Goal: Information Seeking & Learning: Learn about a topic

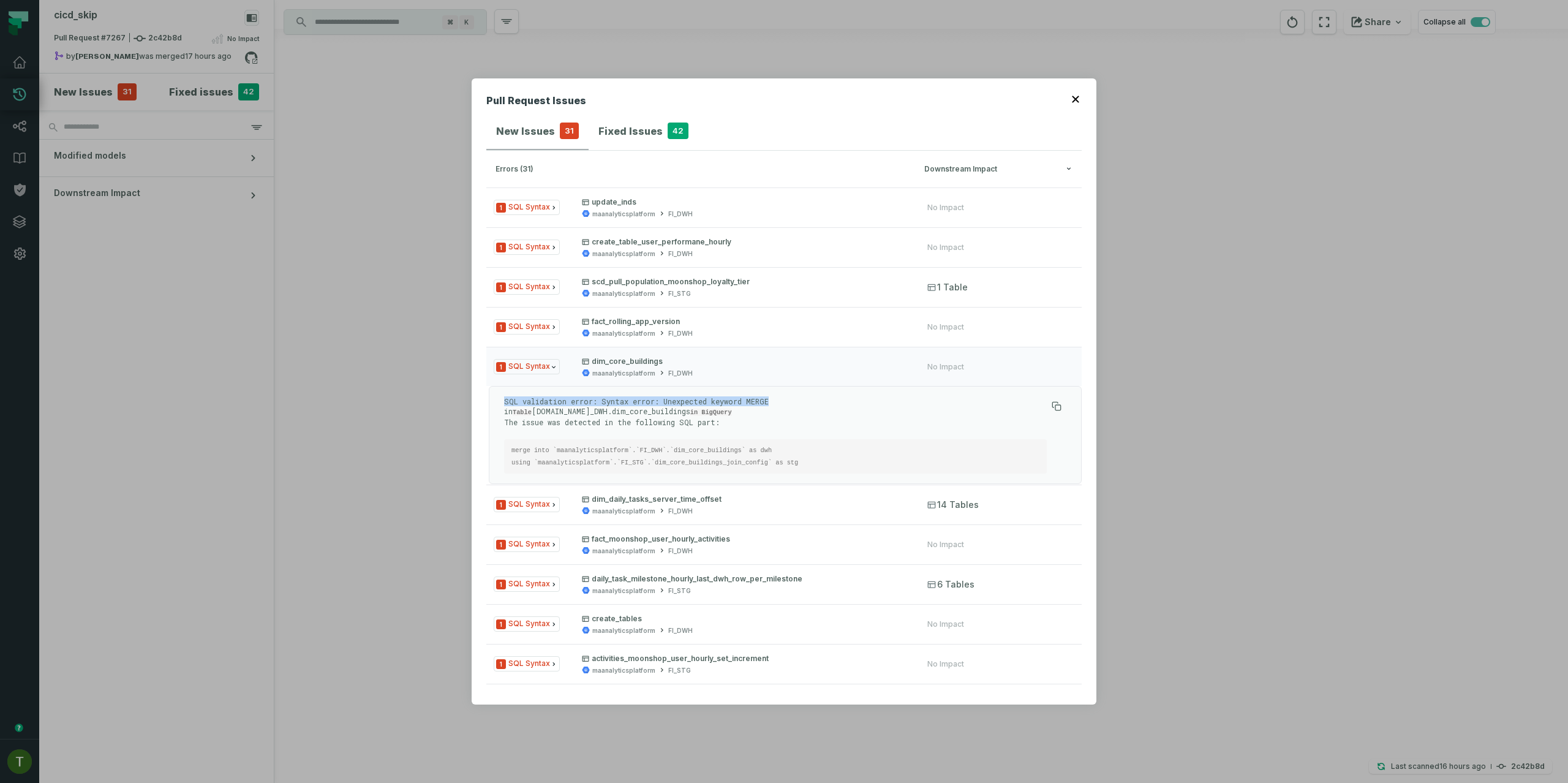
drag, startPoint x: 780, startPoint y: 399, endPoint x: 502, endPoint y: 395, distance: 278.0
click at [502, 395] on div "SQL validation error: Syntax error: Unexpected keyword MERGE in Table [DOMAIN_N…" at bounding box center [785, 435] width 593 height 98
copy p "SQL validation error: Syntax error: Unexpected keyword MERGE"
click at [681, 435] on div "SQL validation error: Syntax error: Unexpected keyword MERGE in Table [DOMAIN_N…" at bounding box center [775, 436] width 543 height 78
drag, startPoint x: 770, startPoint y: 475, endPoint x: 511, endPoint y: 472, distance: 259.0
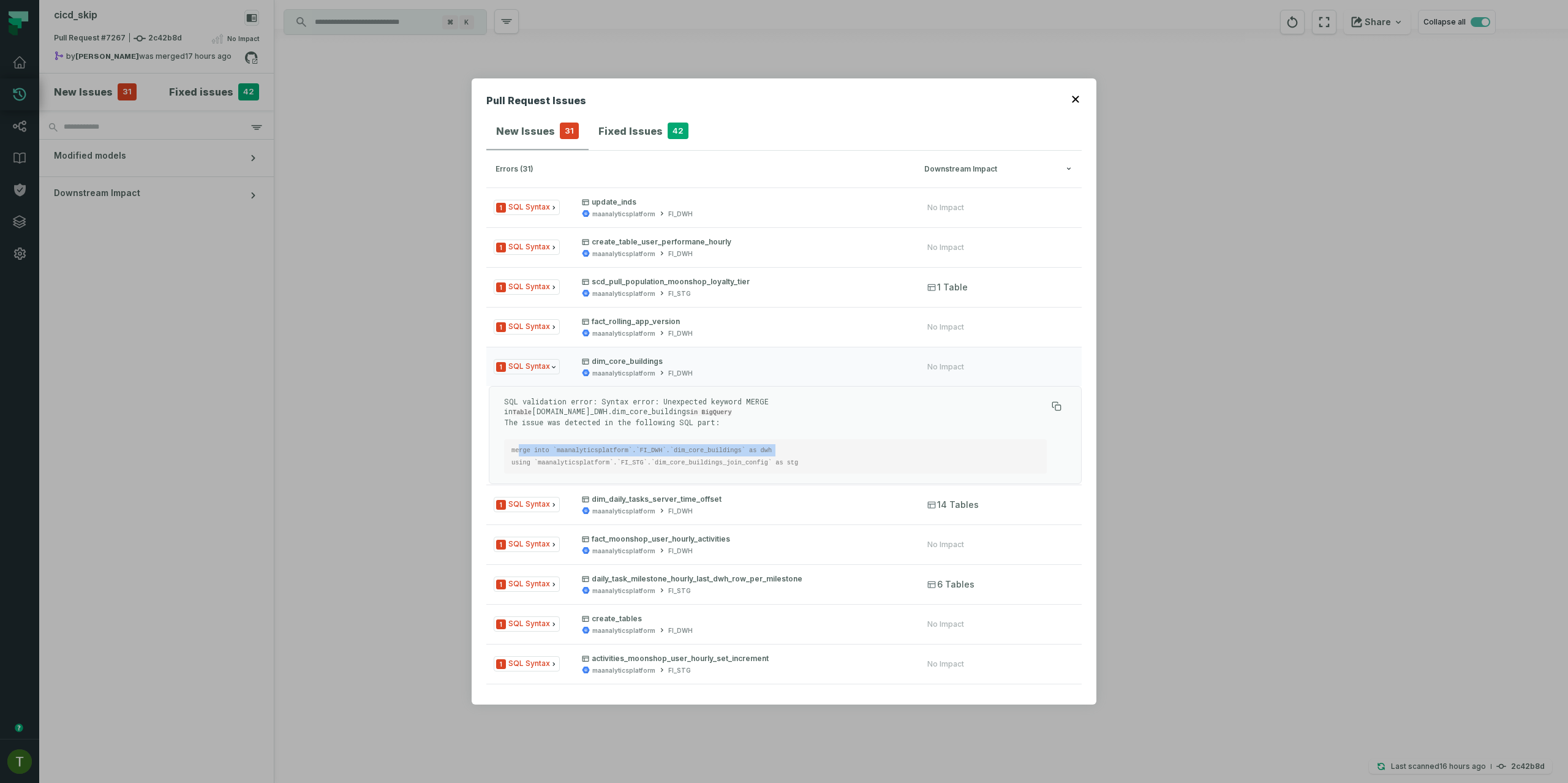
click at [511, 472] on pre "merge into `maanalyticsplatform`.`FI_DWH`.`dim_core_buildings` as dwh using `ma…" at bounding box center [775, 456] width 543 height 34
copy code "merge into `maanalyticsplatform`.`FI_DWH`.`dim_core_buildings` as dw"
click at [712, 474] on pre "merge into `maanalyticsplatform`.`FI_DWH`.`dim_core_buildings` as dwh using `ma…" at bounding box center [775, 456] width 543 height 34
click at [710, 466] on code "merge into `maanalyticsplatform`.`FI_DWH`.`dim_core_buildings` as dwh using `ma…" at bounding box center [654, 456] width 287 height 19
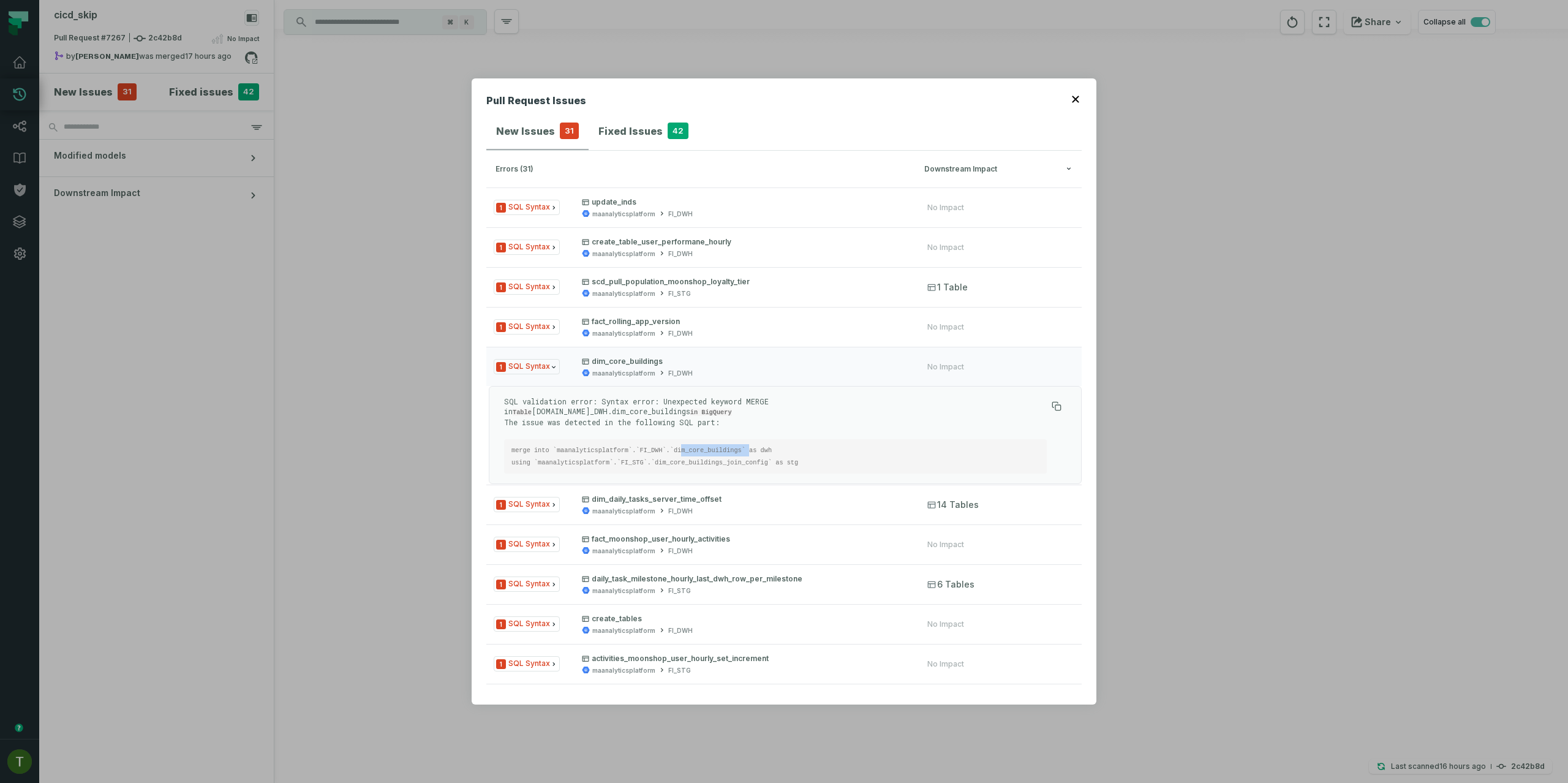
click at [710, 466] on code "merge into `maanalyticsplatform`.`FI_DWH`.`dim_core_buildings` as dwh using `ma…" at bounding box center [654, 456] width 287 height 19
copy code "merge into `maanalyticsplatform`.`FI_DWH`.`dim_core_buildings` as dwh"
click at [403, 152] on div "Pull Request Issues New Issues 31 Fixed Issues 42 errors (31) Downstream Impact…" at bounding box center [784, 392] width 1568 height 783
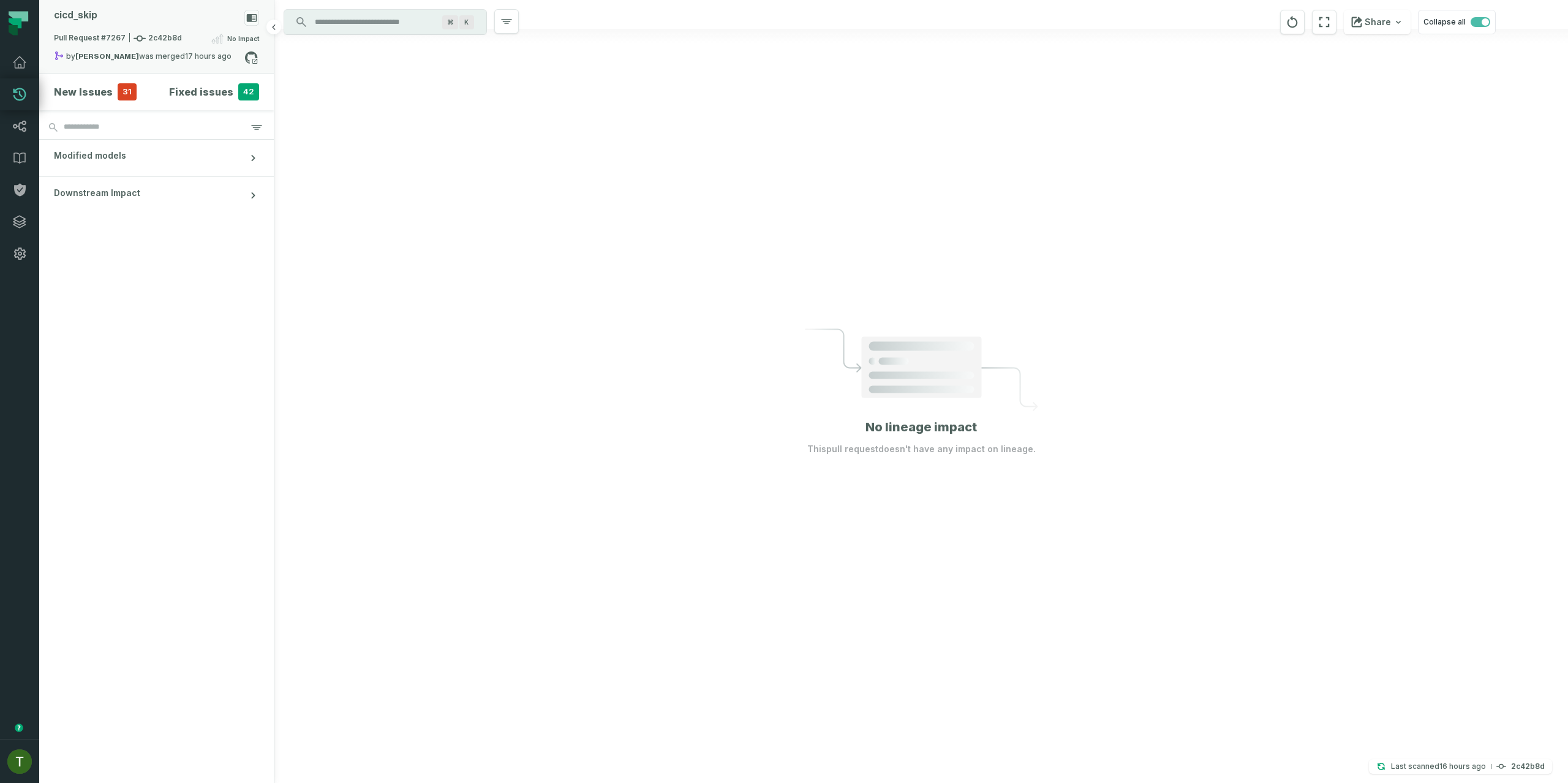
click at [87, 53] on strong "[PERSON_NAME]" at bounding box center [107, 56] width 64 height 7
click at [369, 88] on button "merged (1798)" at bounding box center [391, 102] width 78 height 30
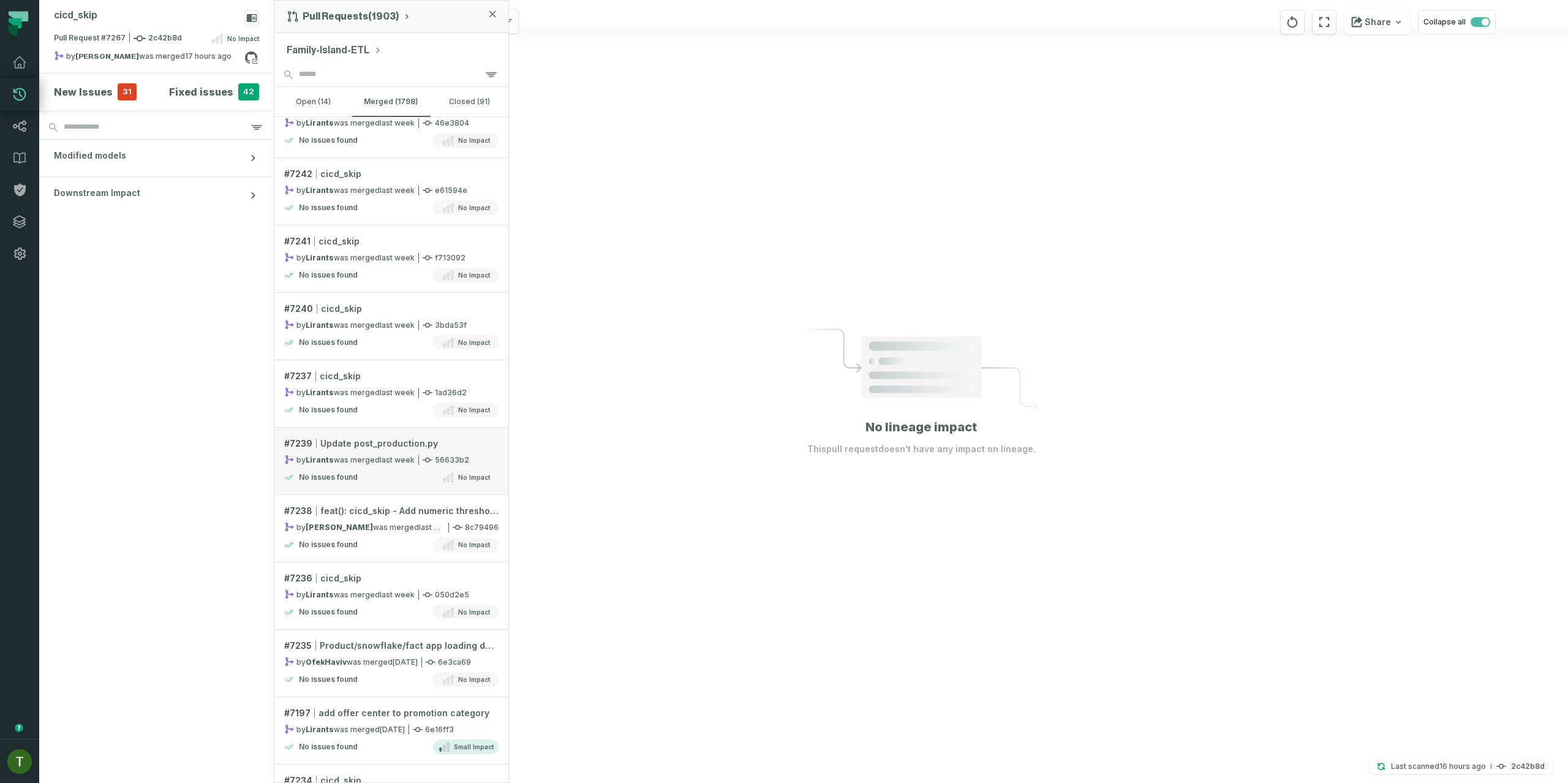
scroll to position [2000, 0]
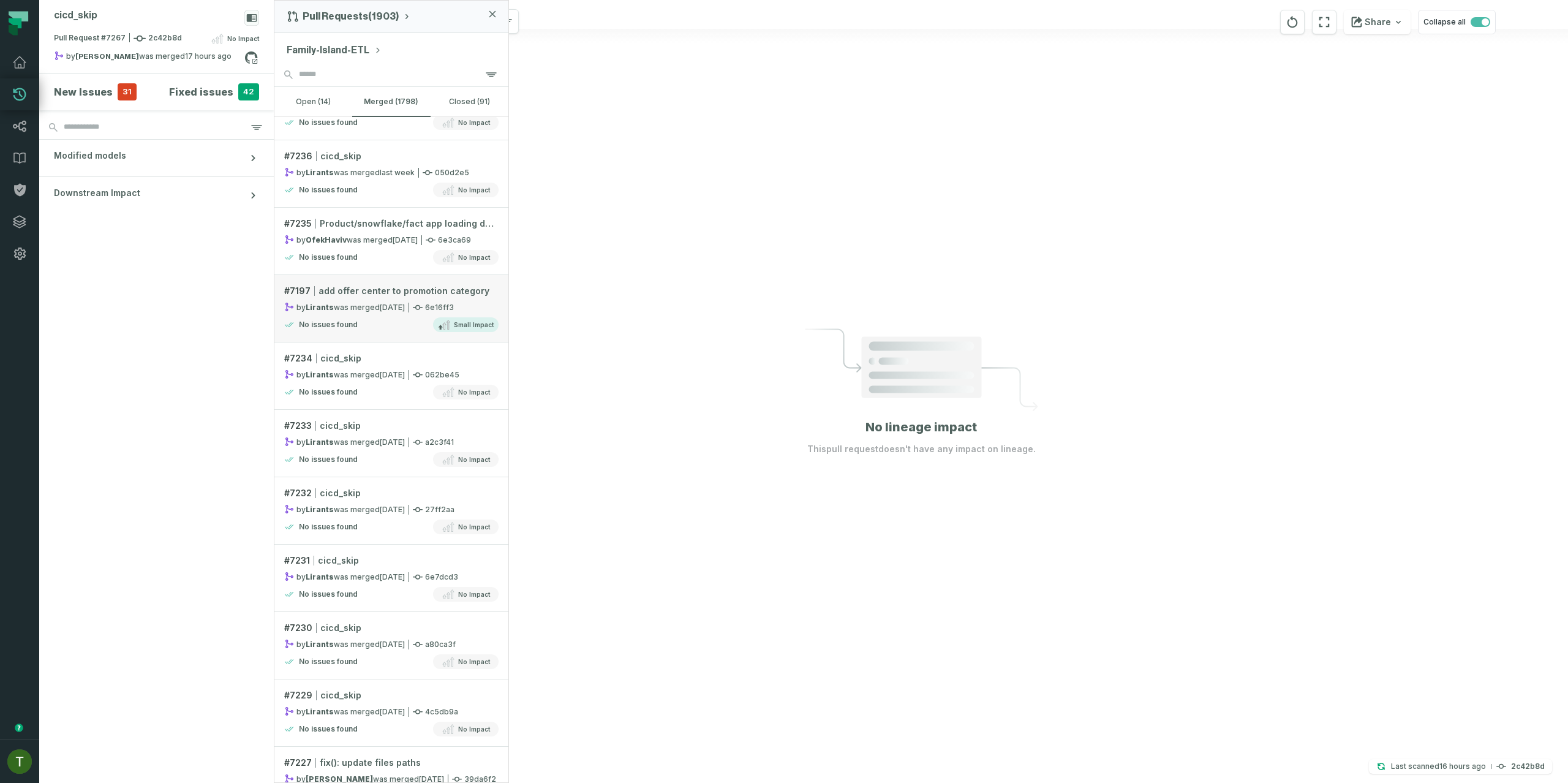
click at [426, 335] on link "# 7197 add offer center to promotion category by Lirants was merged [DATE] 4:13…" at bounding box center [391, 308] width 234 height 67
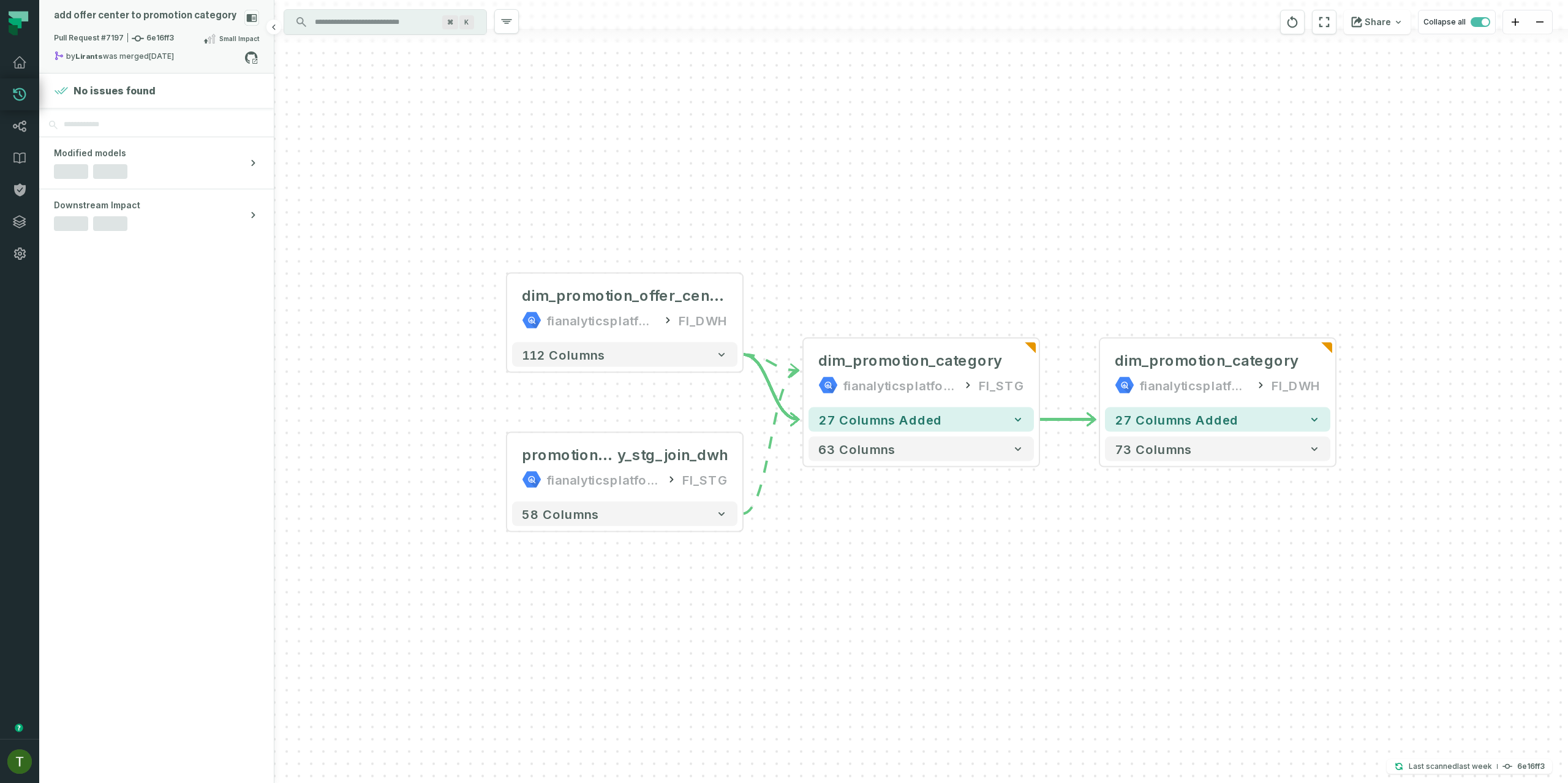
click at [138, 48] on div "Pull Request #7197 6e16ff3 Small Impact" at bounding box center [156, 41] width 205 height 19
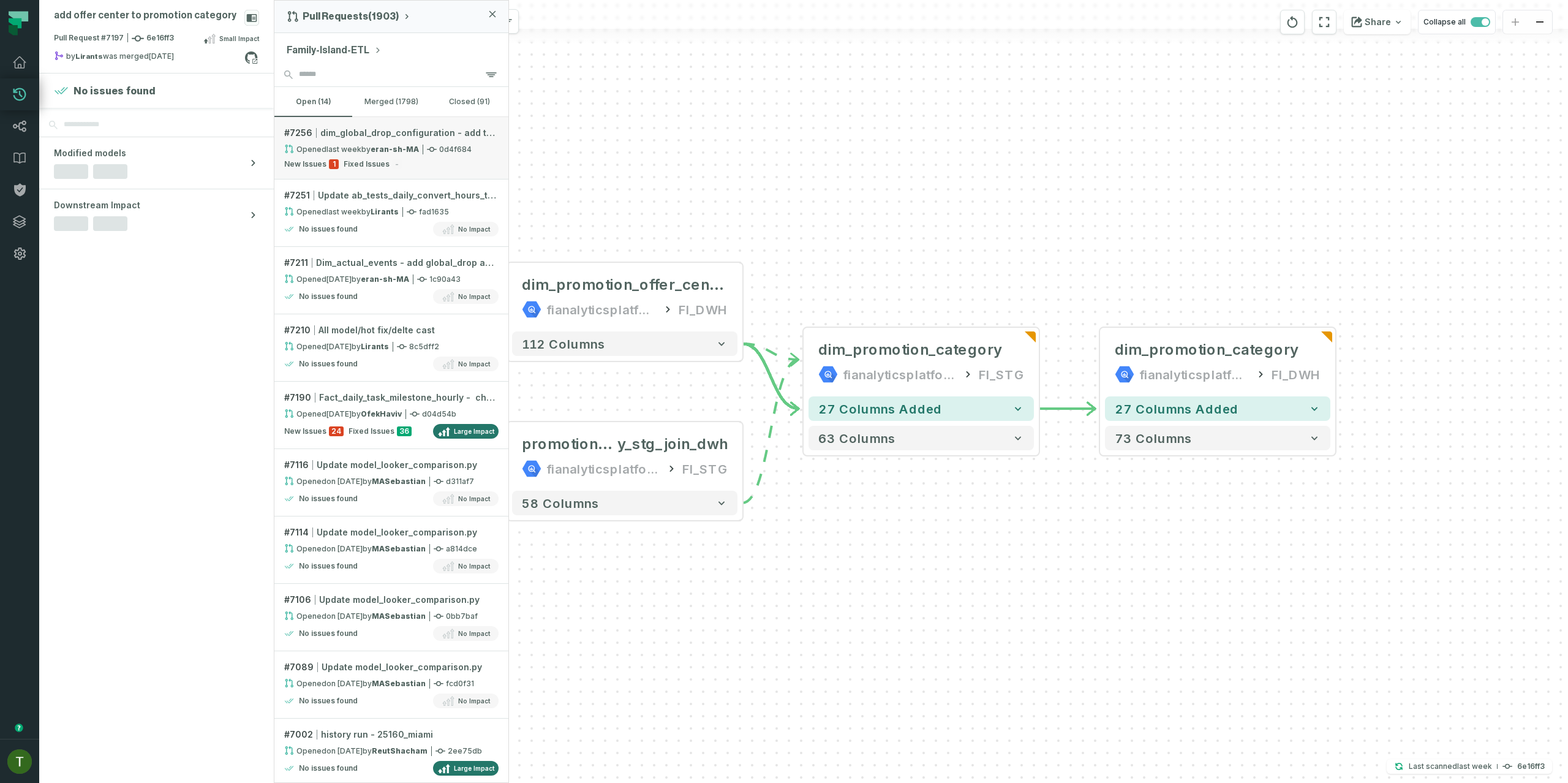
click at [383, 161] on span "Fixed Issues" at bounding box center [366, 164] width 46 height 10
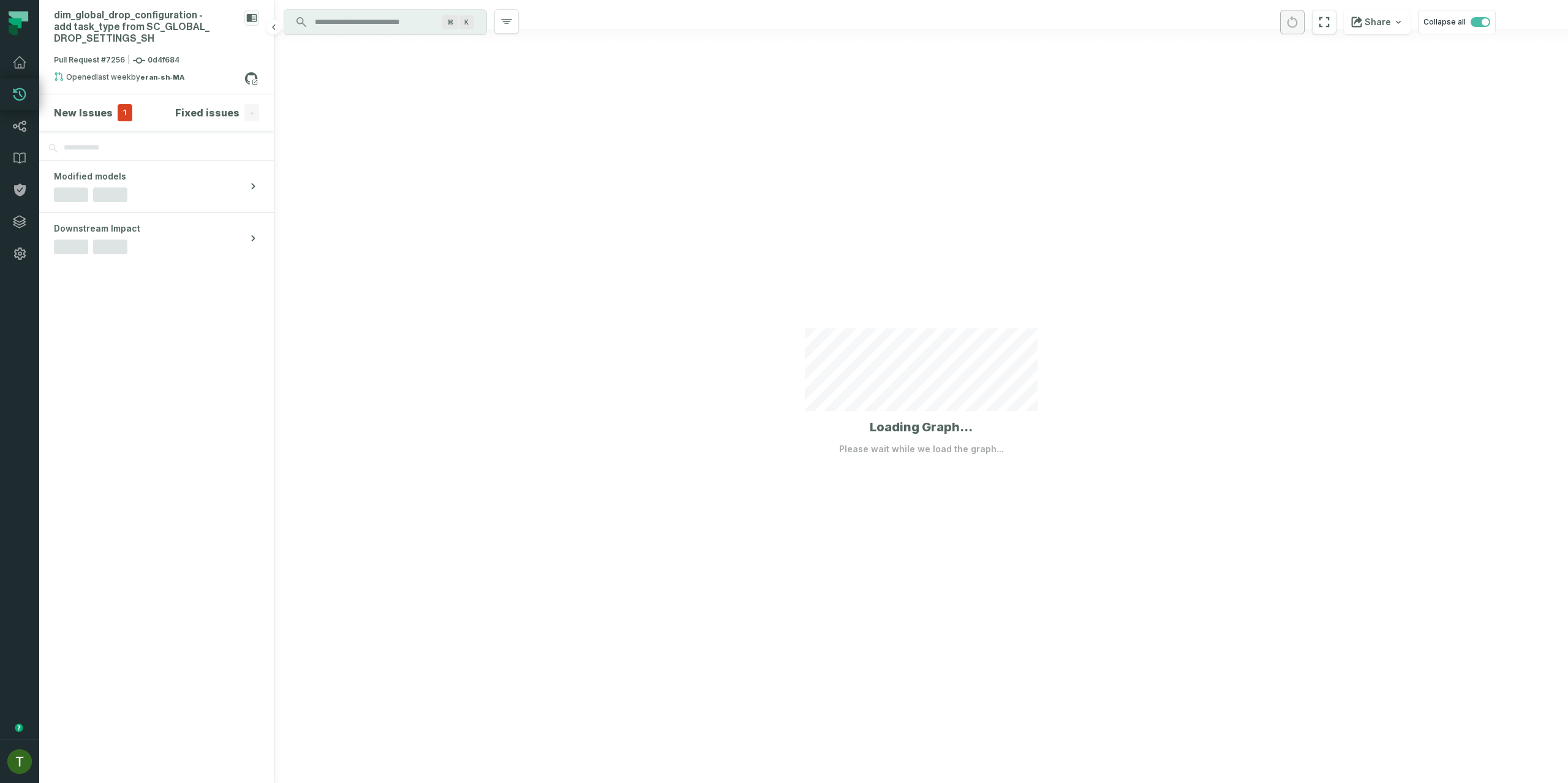
click at [93, 102] on section "New Issues 1 Fixed issues -" at bounding box center [156, 113] width 234 height 37
click at [97, 112] on h4 "New Issues" at bounding box center [83, 113] width 59 height 15
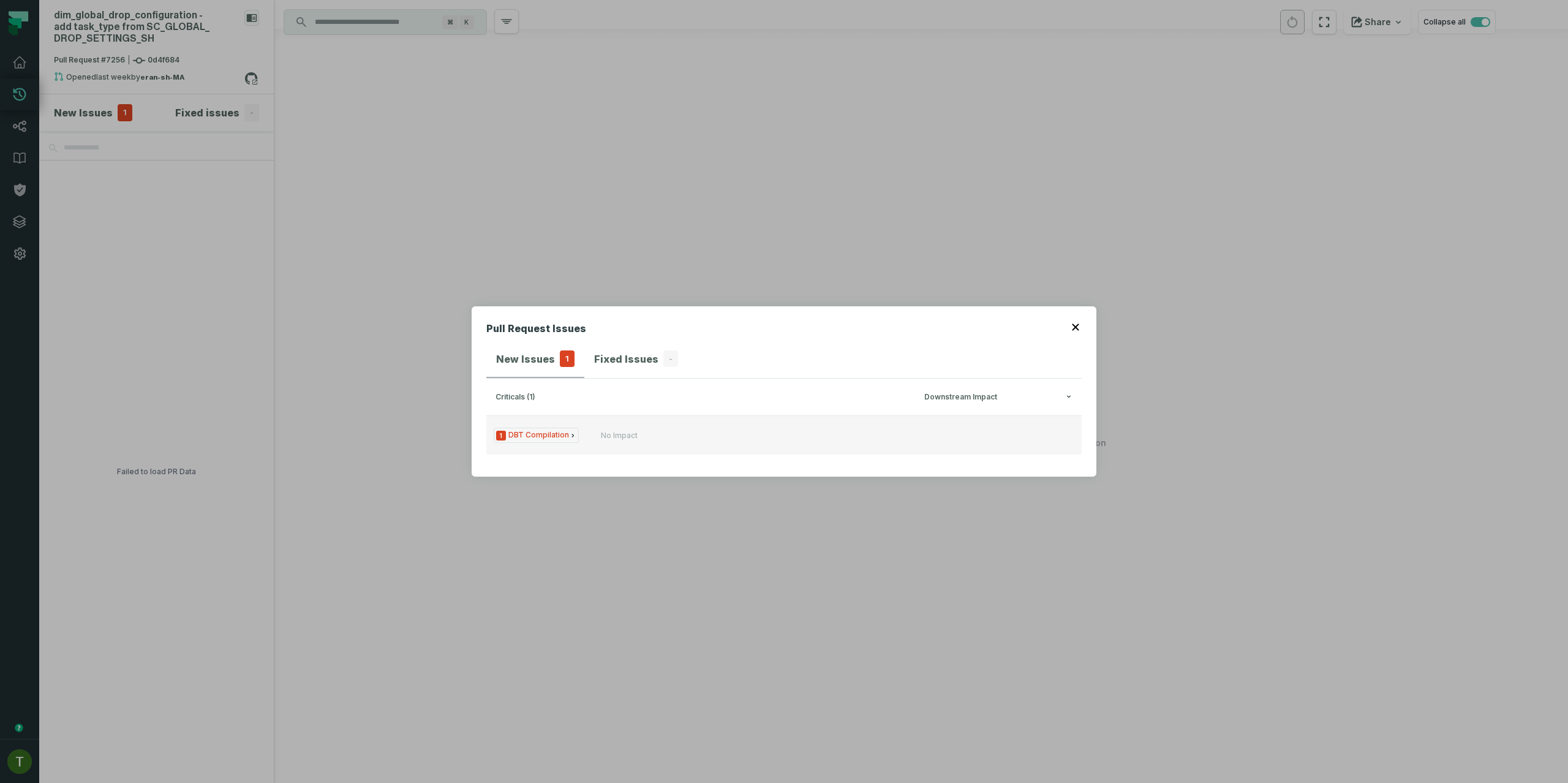
click at [655, 428] on button "1 DBT Compilation No Impact" at bounding box center [784, 435] width 595 height 39
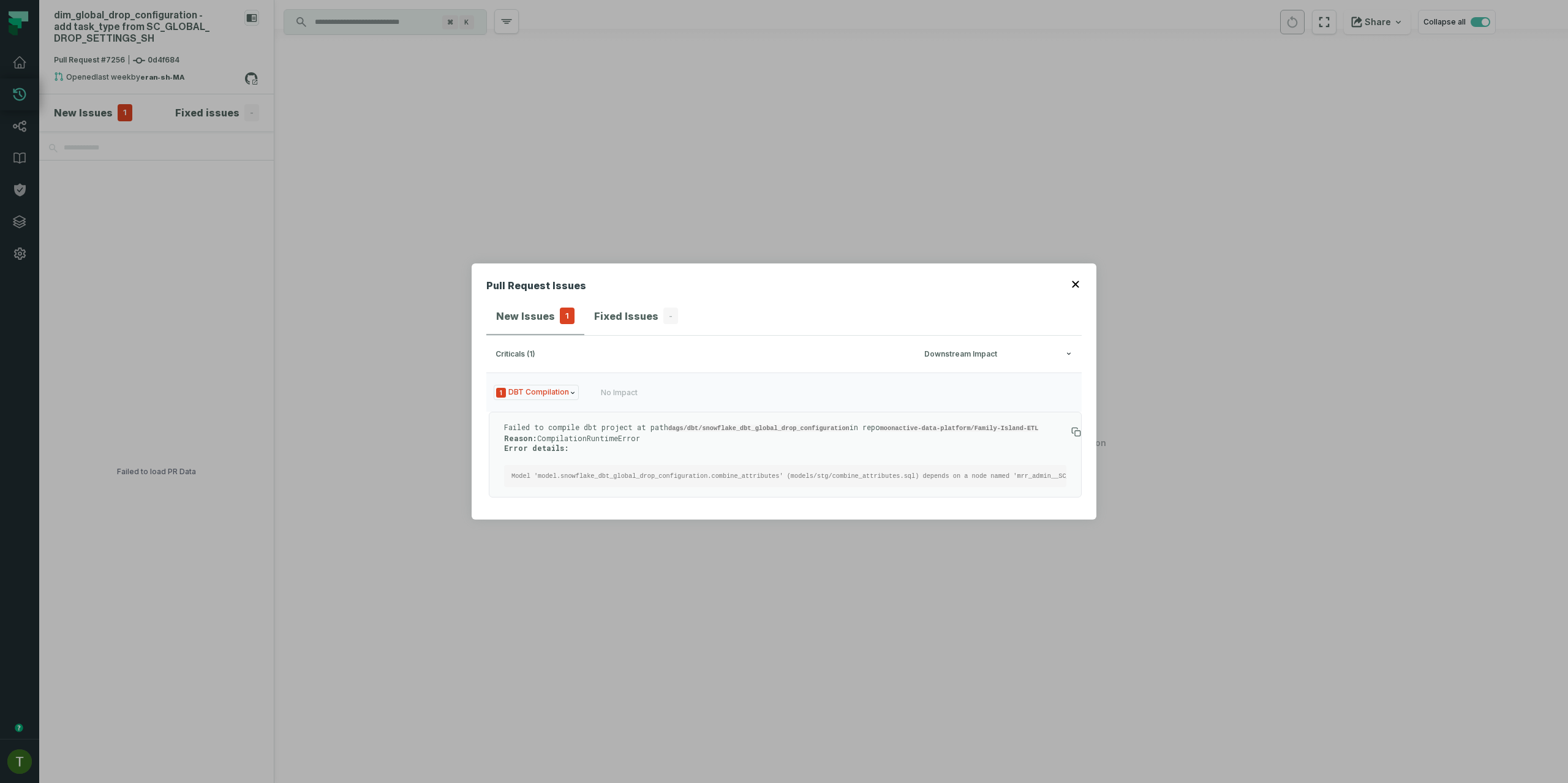
click at [1079, 281] on icon "button" at bounding box center [1076, 284] width 7 height 7
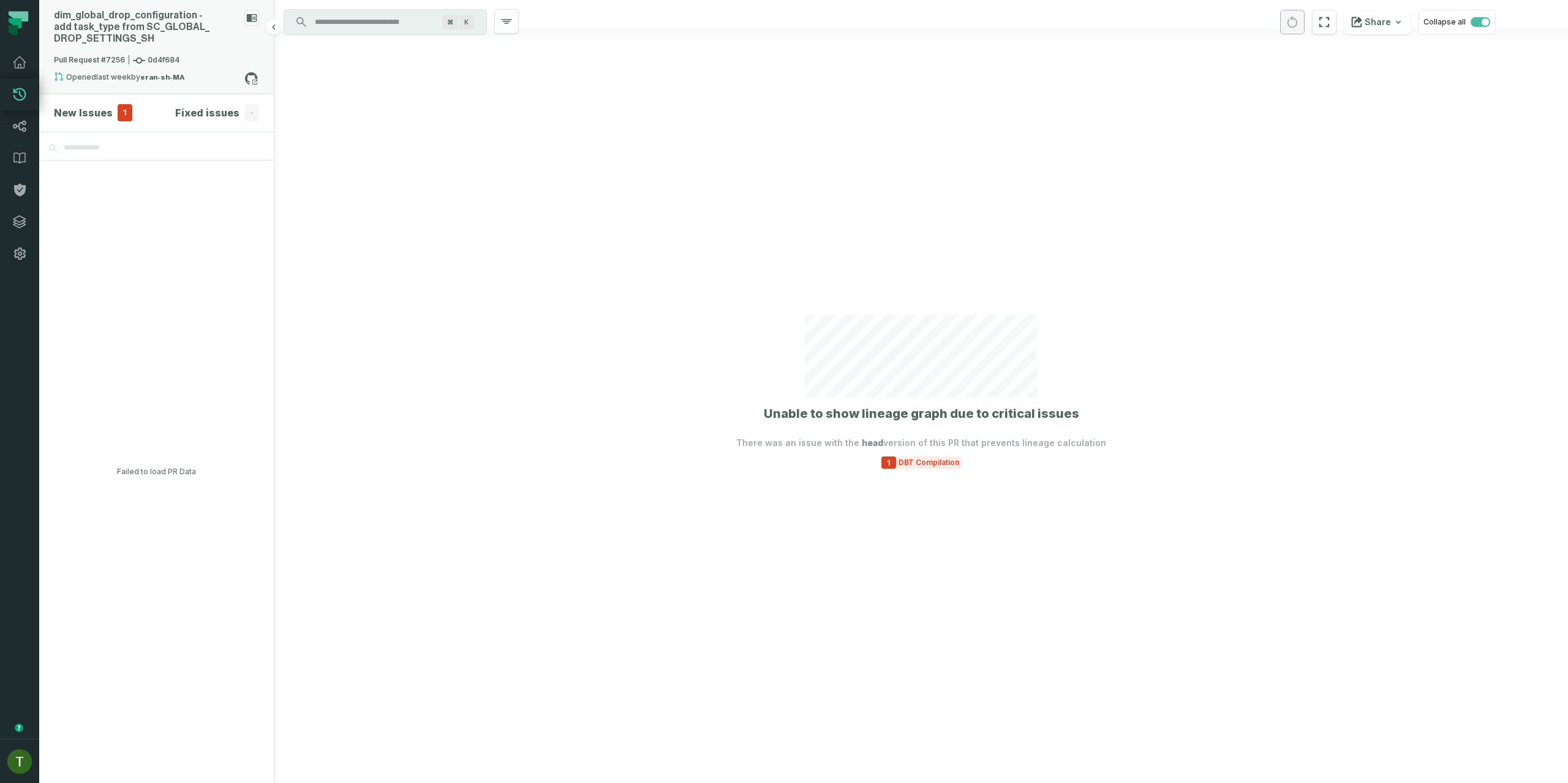
click at [193, 12] on div "dim_ global_ drop_ configuration - add task_ type from SC_ GLOBAL_ DROP_ SETTIN…" at bounding box center [146, 28] width 186 height 35
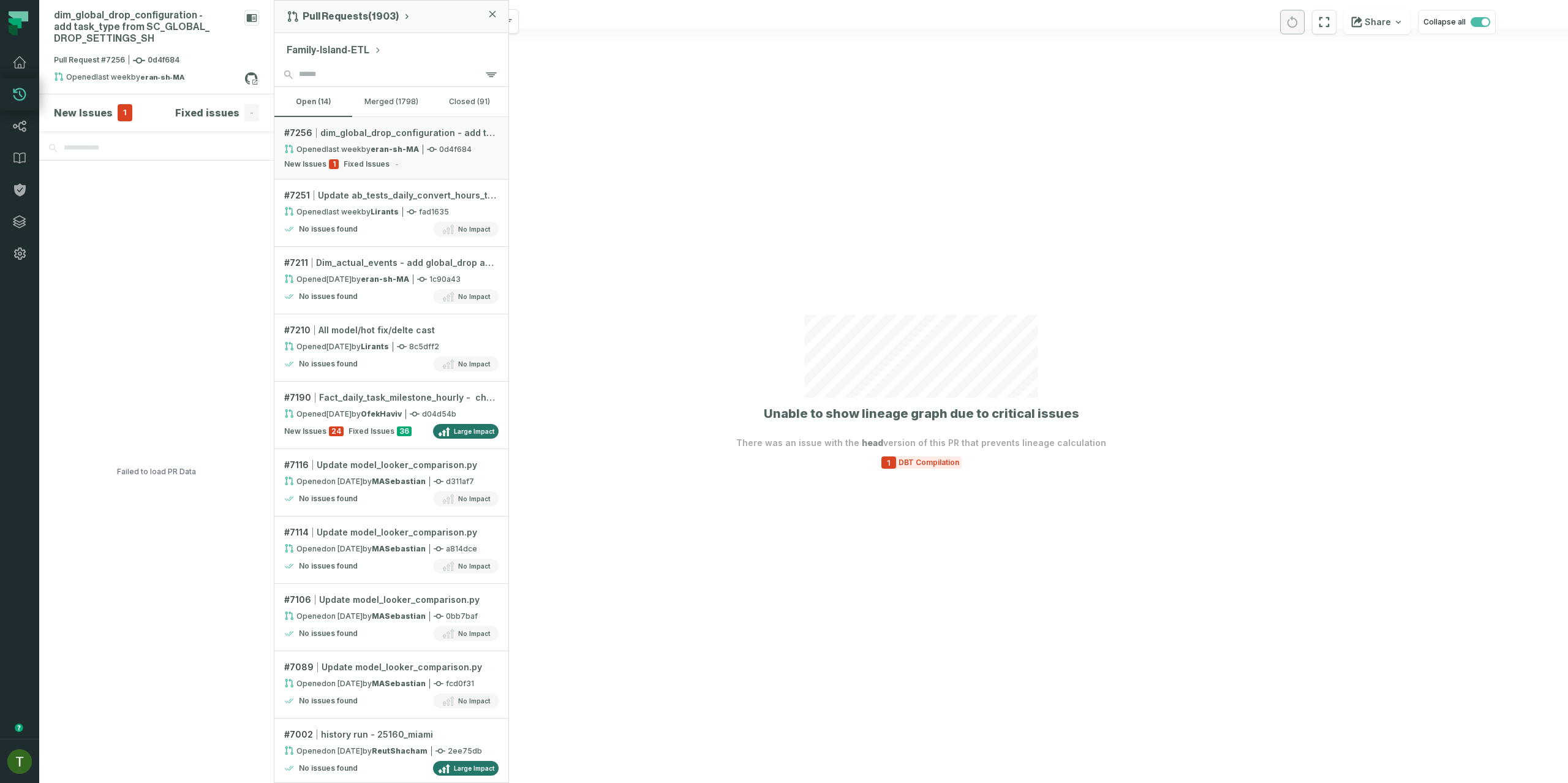
click at [347, 34] on div "Family-Island-ETL" at bounding box center [391, 48] width 234 height 30
click at [351, 42] on div "Family-Island-ETL" at bounding box center [391, 48] width 234 height 30
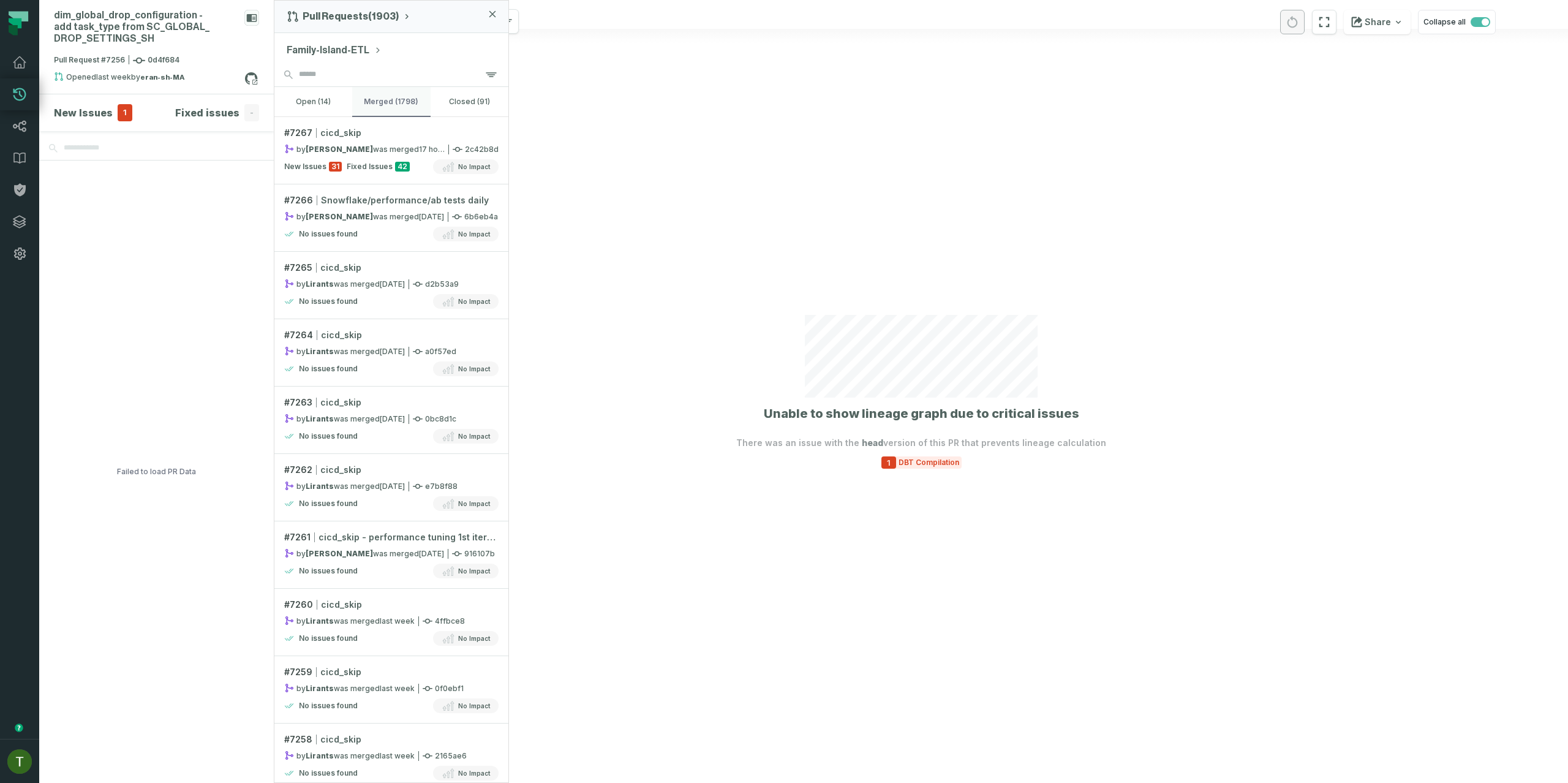
click at [395, 101] on button "merged (1798)" at bounding box center [391, 102] width 78 height 30
click at [319, 96] on button "open (14)" at bounding box center [313, 102] width 78 height 30
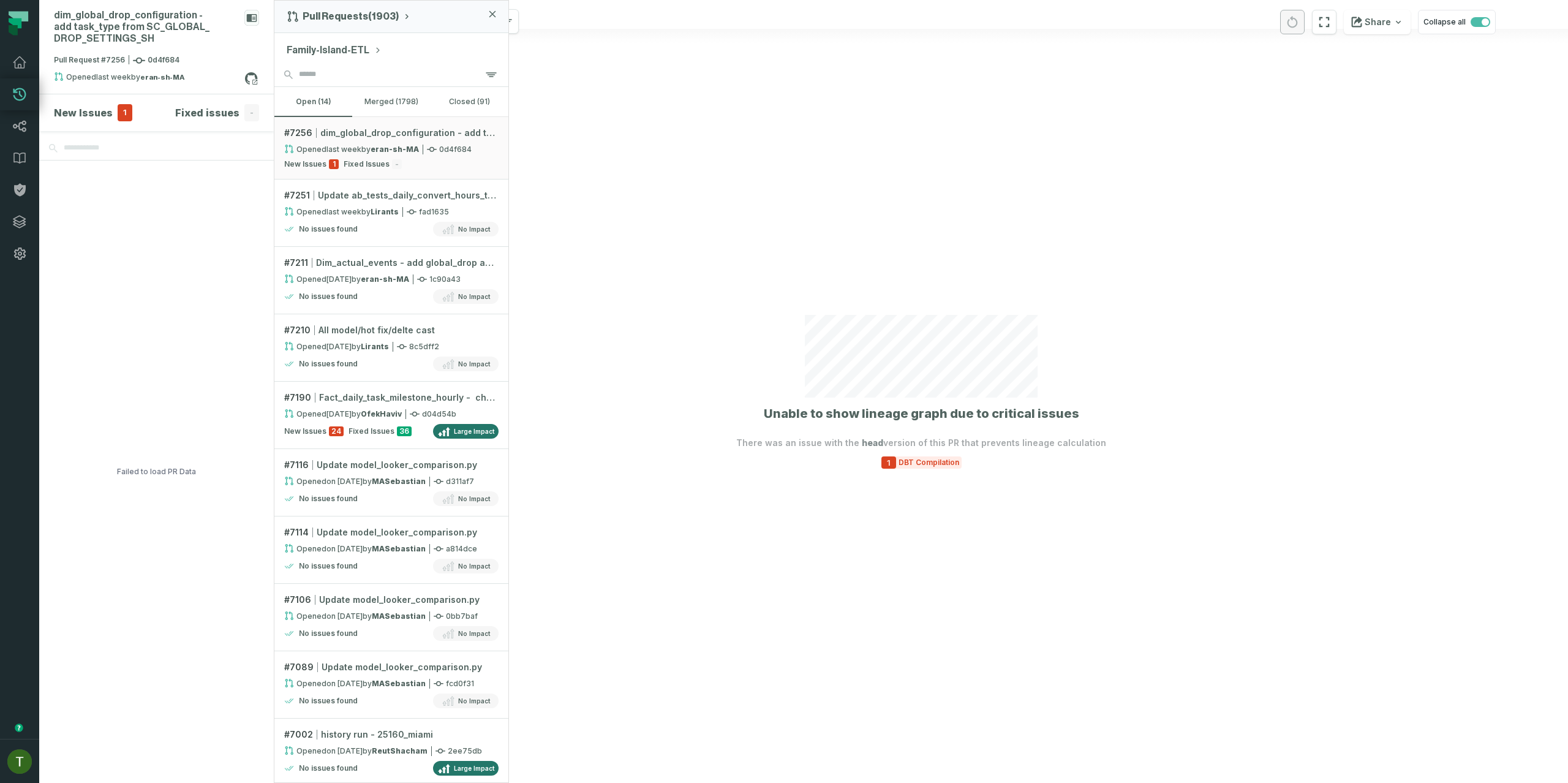
click at [341, 37] on div "Family-Island-ETL" at bounding box center [391, 48] width 234 height 30
click at [350, 52] on button "Family-Island-ETL" at bounding box center [334, 50] width 95 height 15
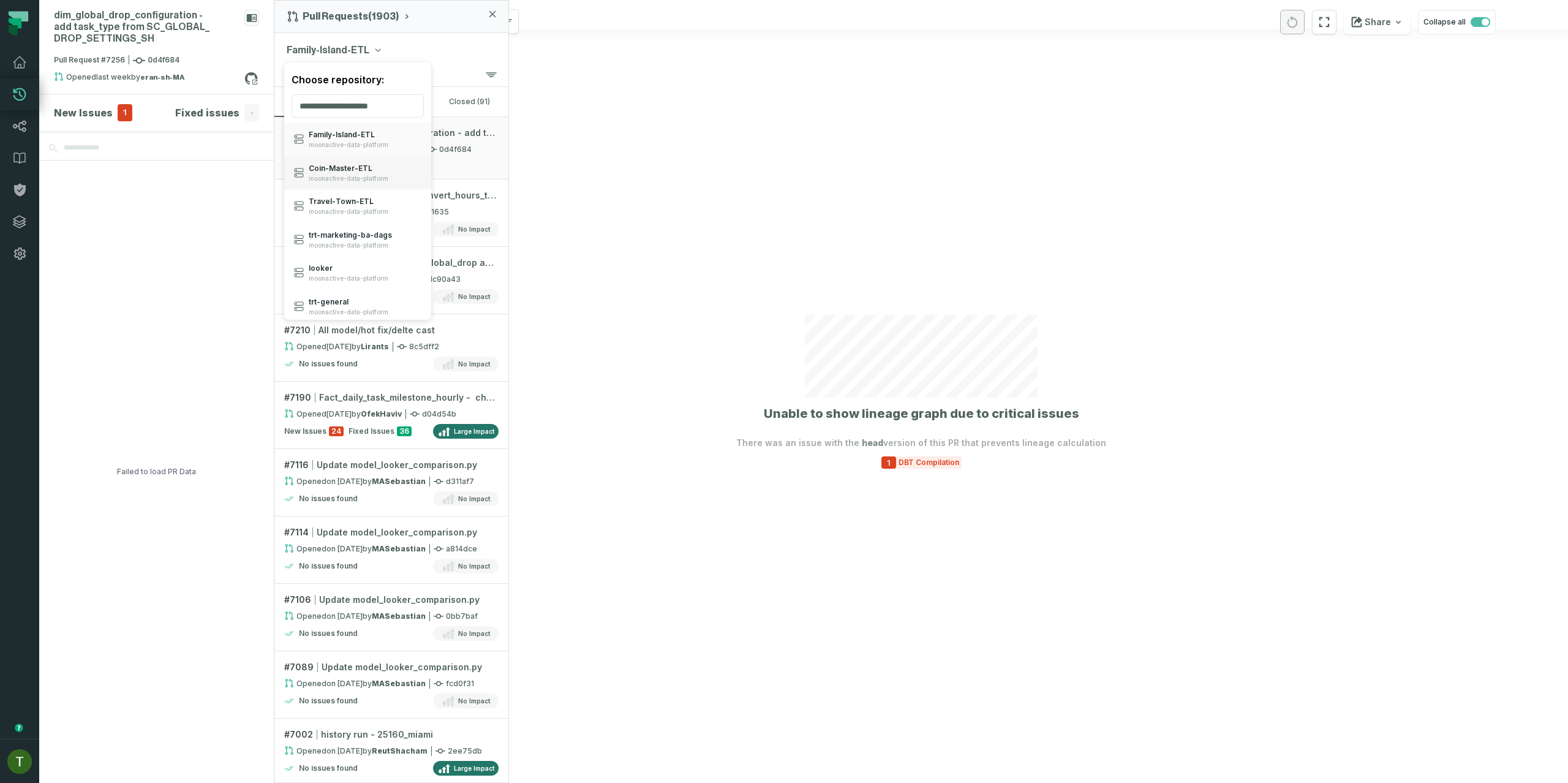
drag, startPoint x: 367, startPoint y: 155, endPoint x: 367, endPoint y: 163, distance: 8.0
click at [367, 163] on ol "Family- Island- ETL moonactive-data-platform Coin- Master- ETL moonactive-data-…" at bounding box center [357, 222] width 147 height 198
click at [367, 163] on span "Coin- Master- ETL" at bounding box center [349, 168] width 79 height 10
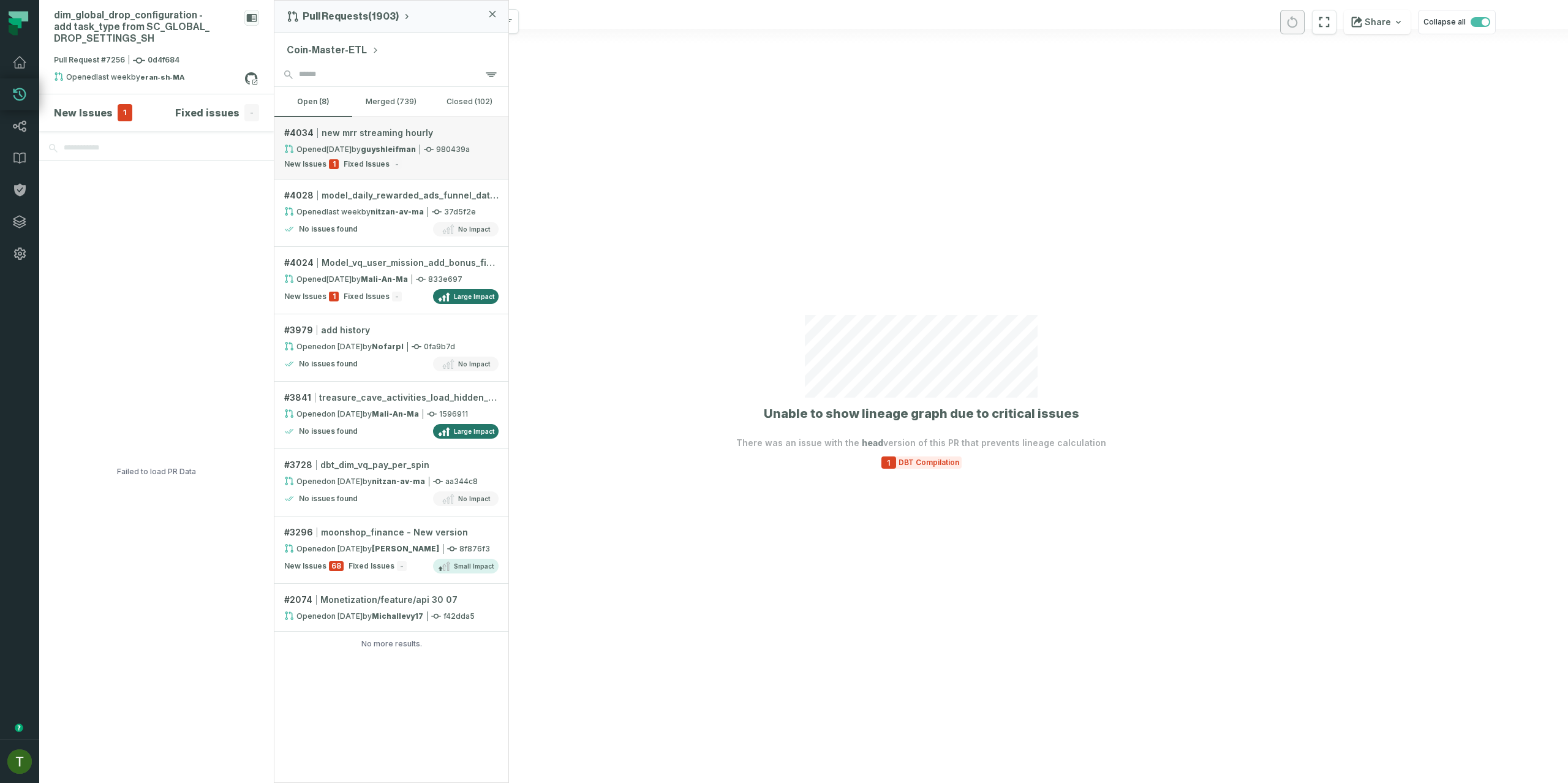
click at [401, 136] on span "new mrr streaming hourly" at bounding box center [377, 132] width 112 height 12
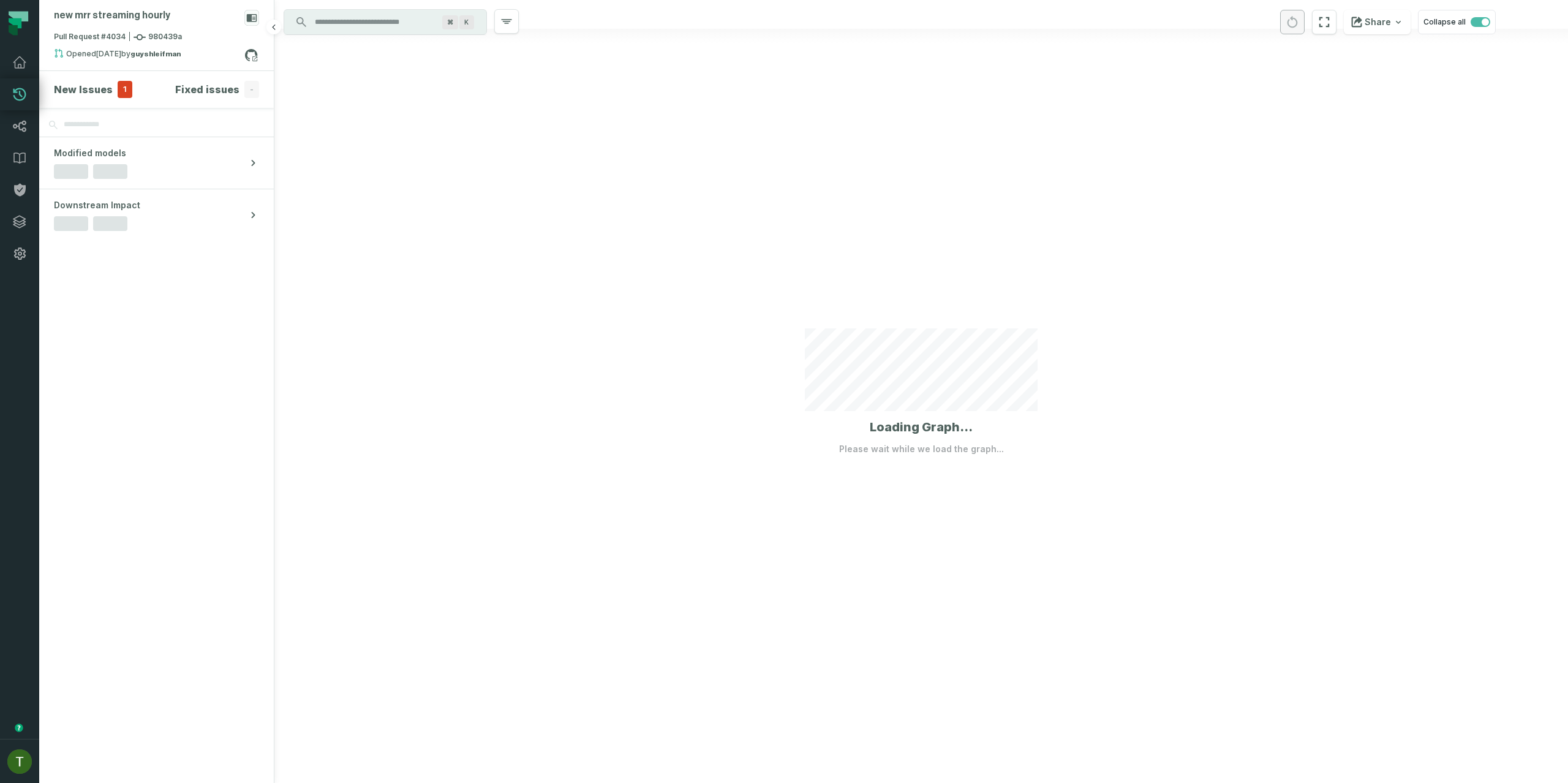
click at [126, 89] on span "1" at bounding box center [125, 90] width 15 height 18
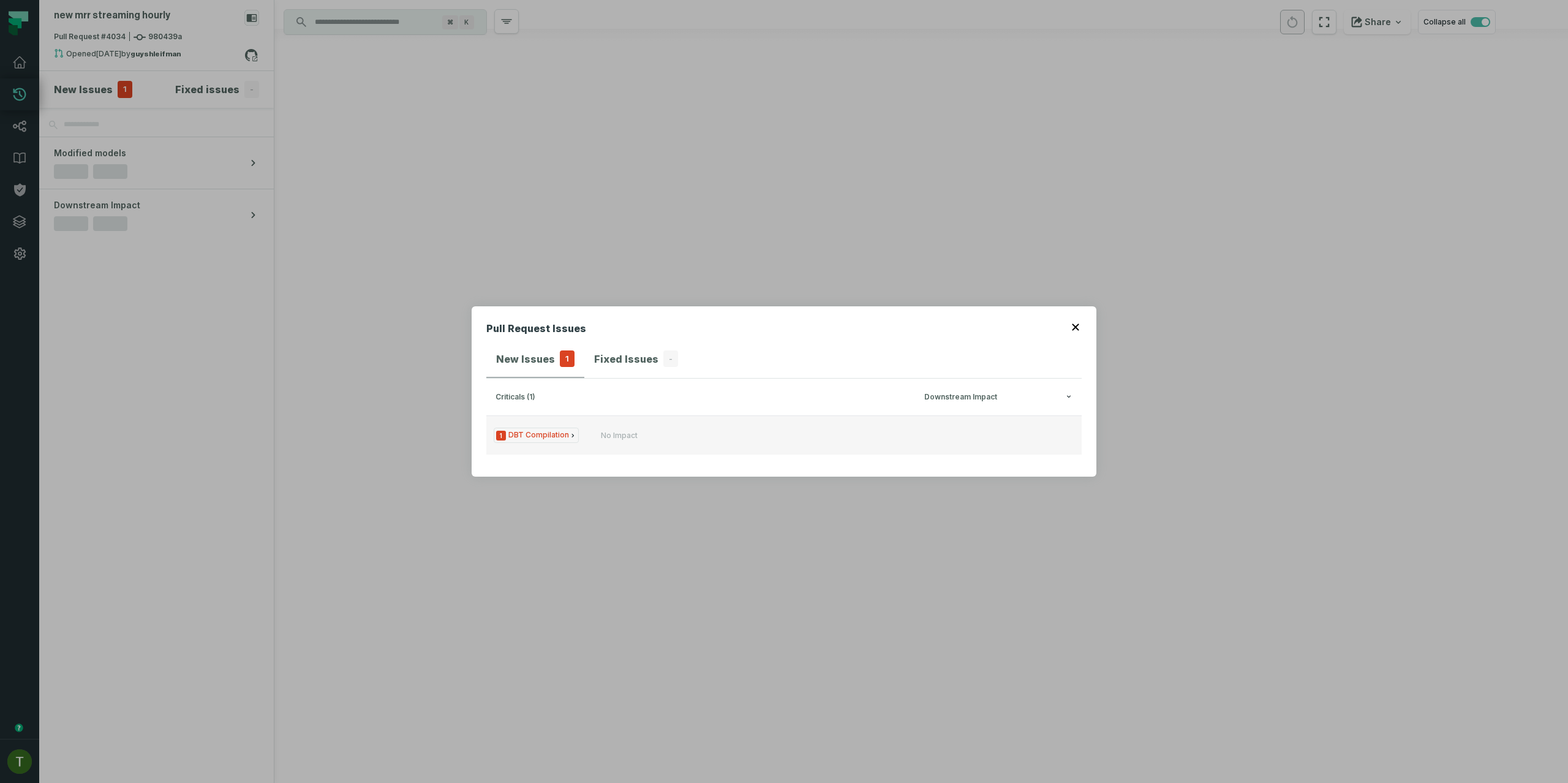
click at [687, 448] on button "1 DBT Compilation No Impact" at bounding box center [784, 435] width 595 height 39
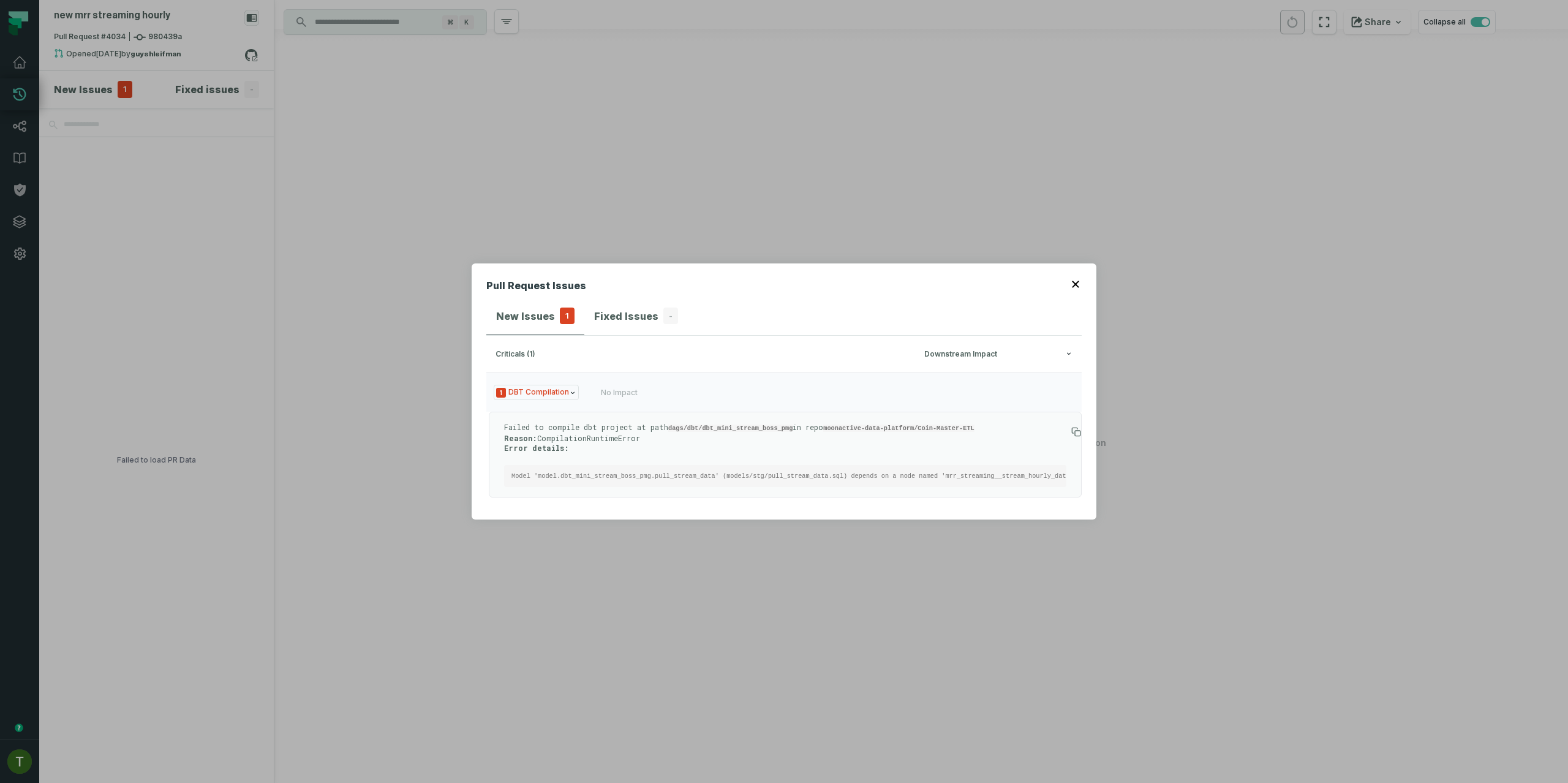
click at [491, 232] on div "Pull Request Issues New Issues 1 Fixed Issues - criticals (1) Downstream Impact…" at bounding box center [784, 392] width 1568 height 783
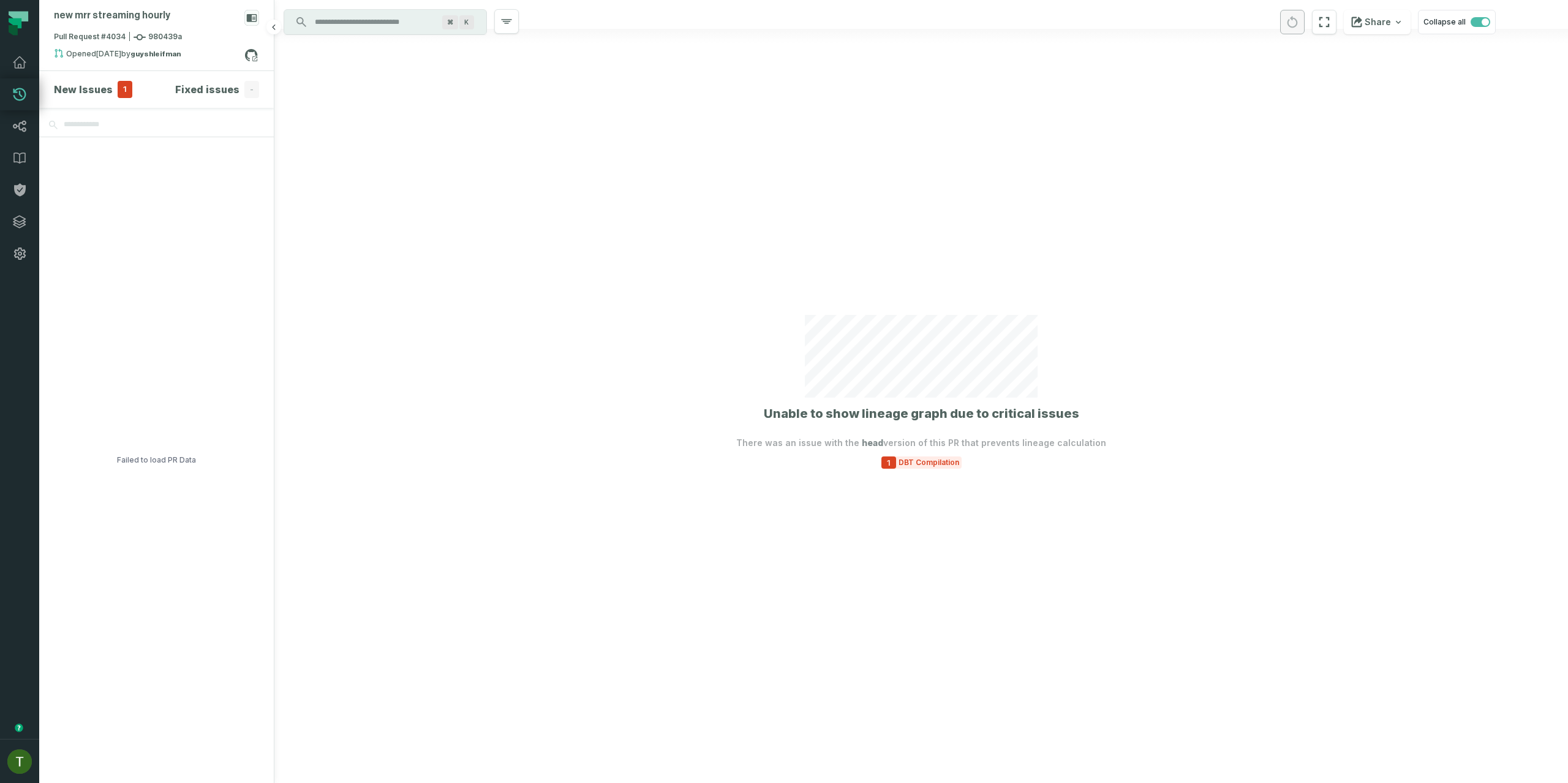
drag, startPoint x: 112, startPoint y: 66, endPoint x: 116, endPoint y: 75, distance: 9.8
click at [112, 66] on div "new mrr streaming hourly Pull Request #4034 980439a Opened [DATE] 2:59:30 PM by…" at bounding box center [156, 35] width 234 height 70
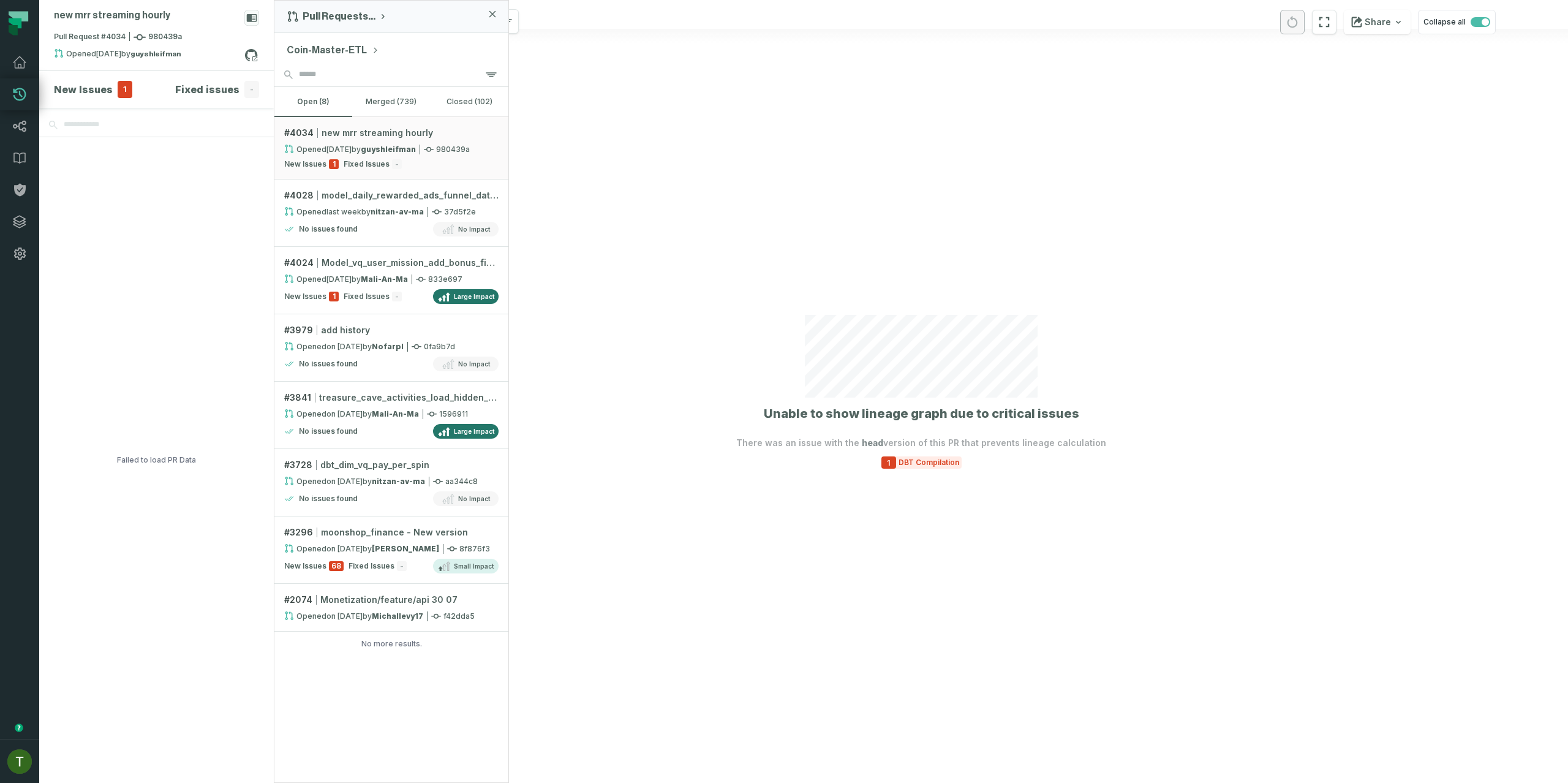
click at [119, 82] on span "1" at bounding box center [125, 90] width 15 height 18
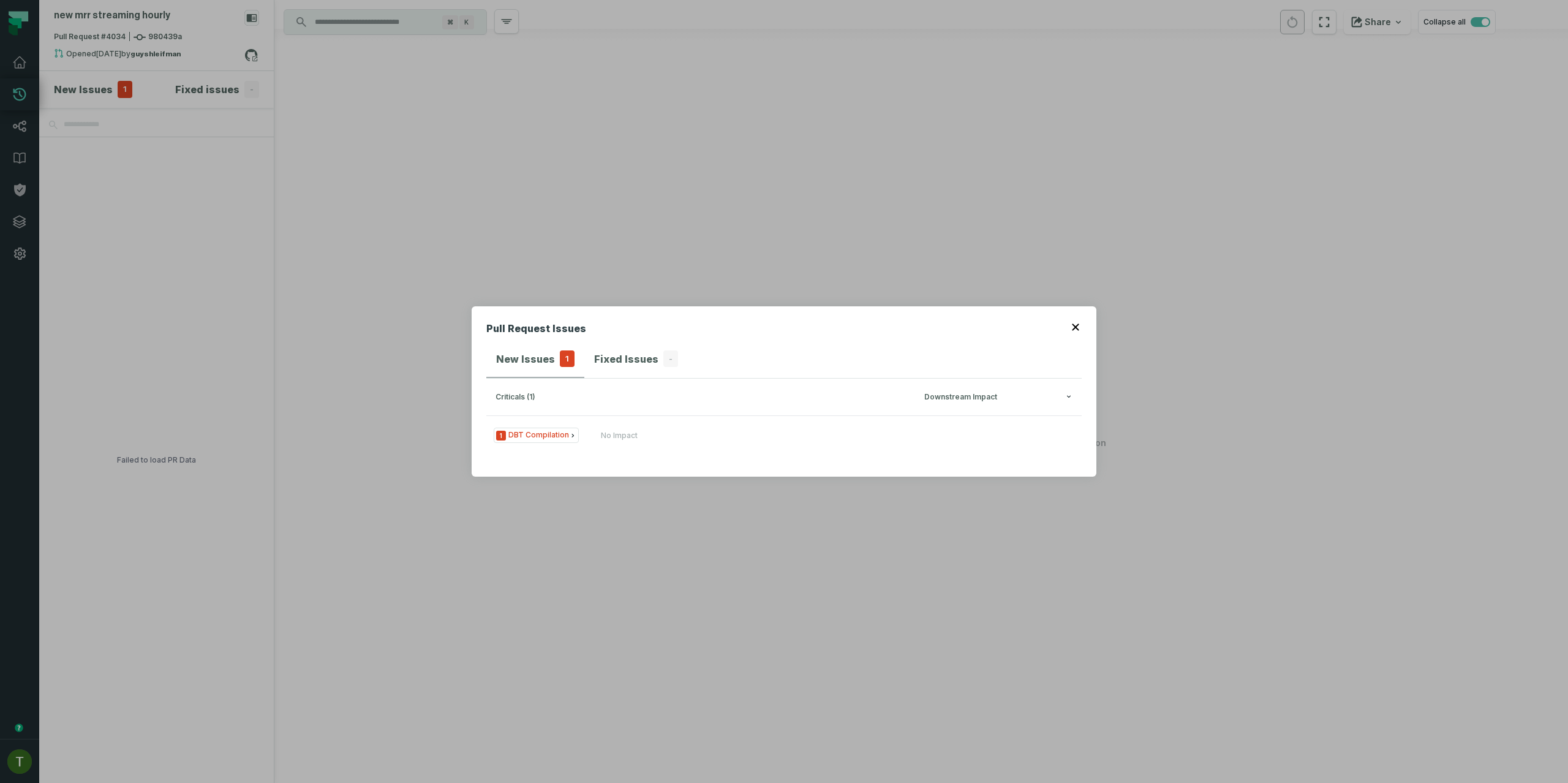
click at [781, 455] on div "1 DBT Compilation No Impact" at bounding box center [784, 439] width 595 height 46
click at [774, 437] on button "1 DBT Compilation No Impact" at bounding box center [784, 435] width 595 height 39
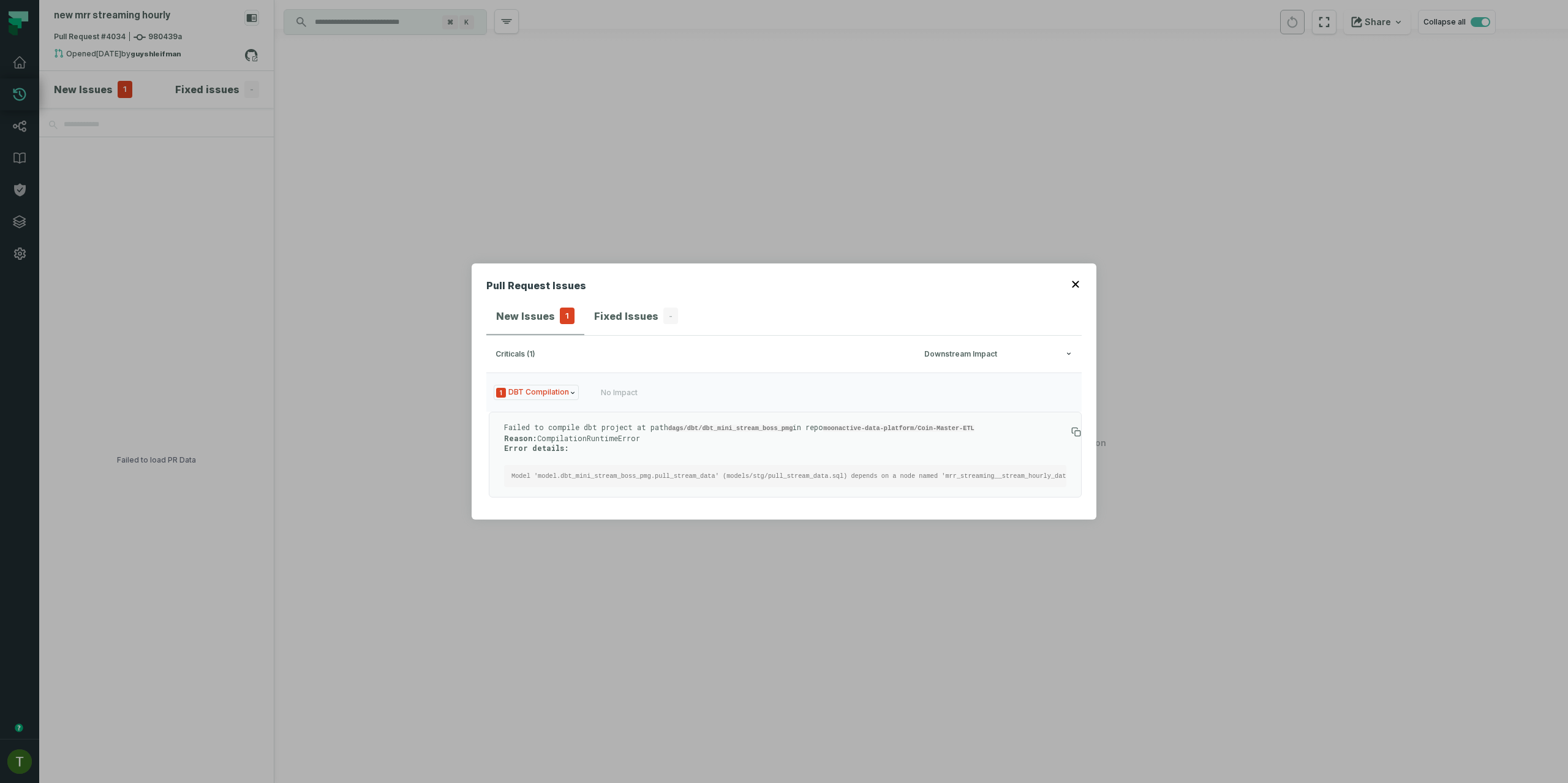
click at [435, 140] on div "Pull Request Issues New Issues 1 Fixed Issues - criticals (1) Downstream Impact…" at bounding box center [784, 392] width 1568 height 783
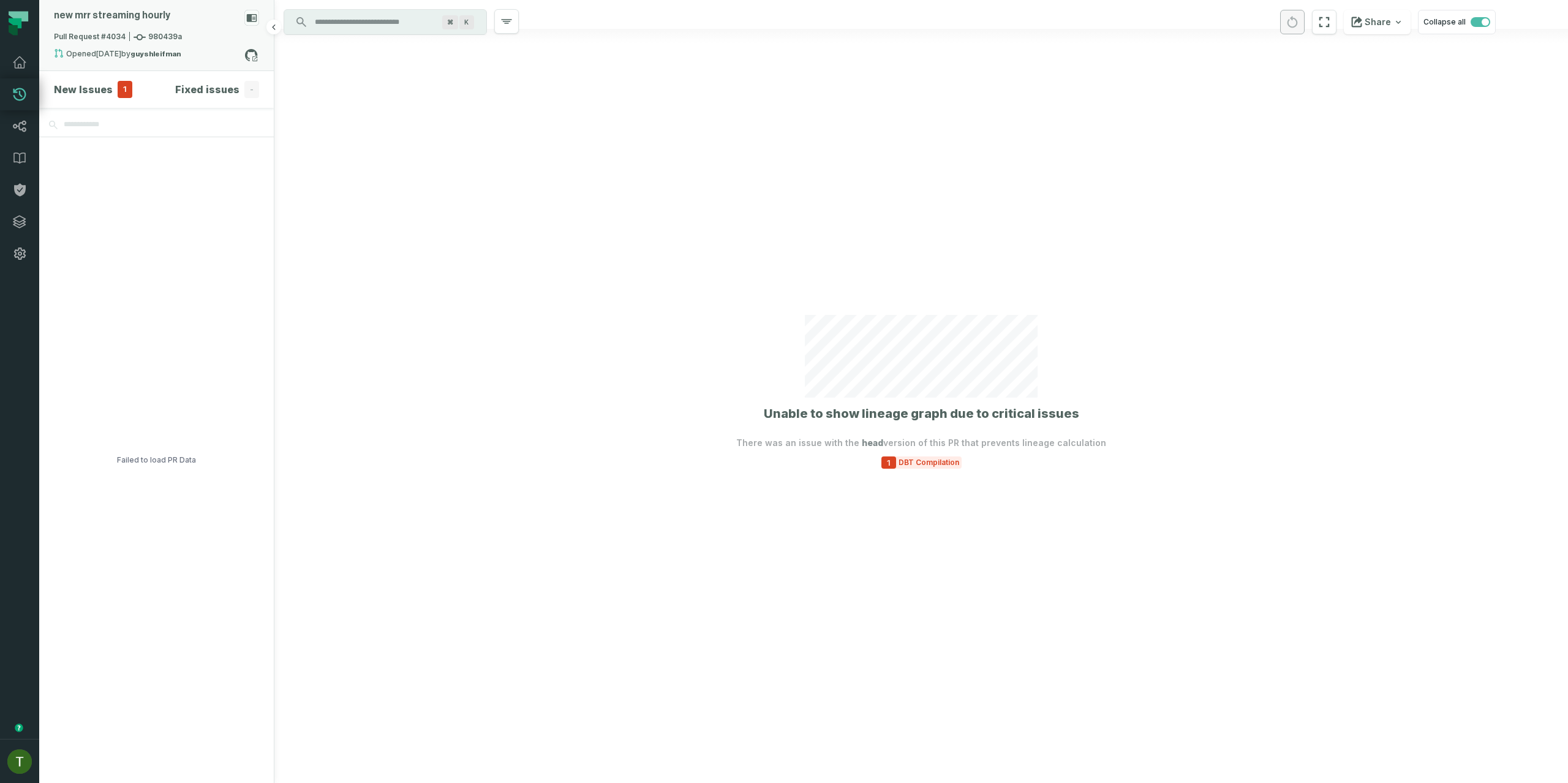
click at [131, 10] on div "new mrr streaming hourly" at bounding box center [112, 16] width 116 height 12
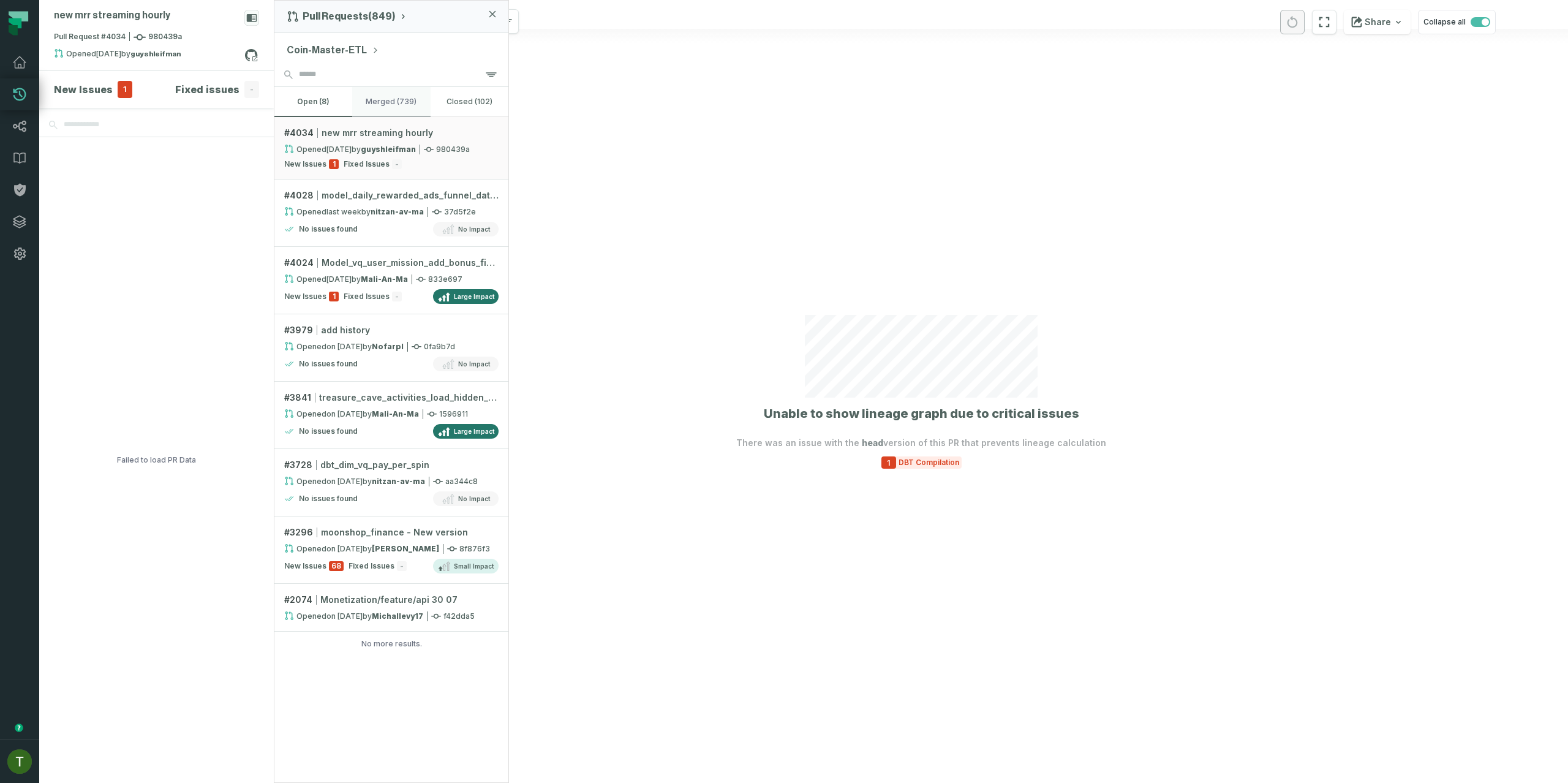
click at [370, 103] on button "merged (739)" at bounding box center [391, 102] width 78 height 30
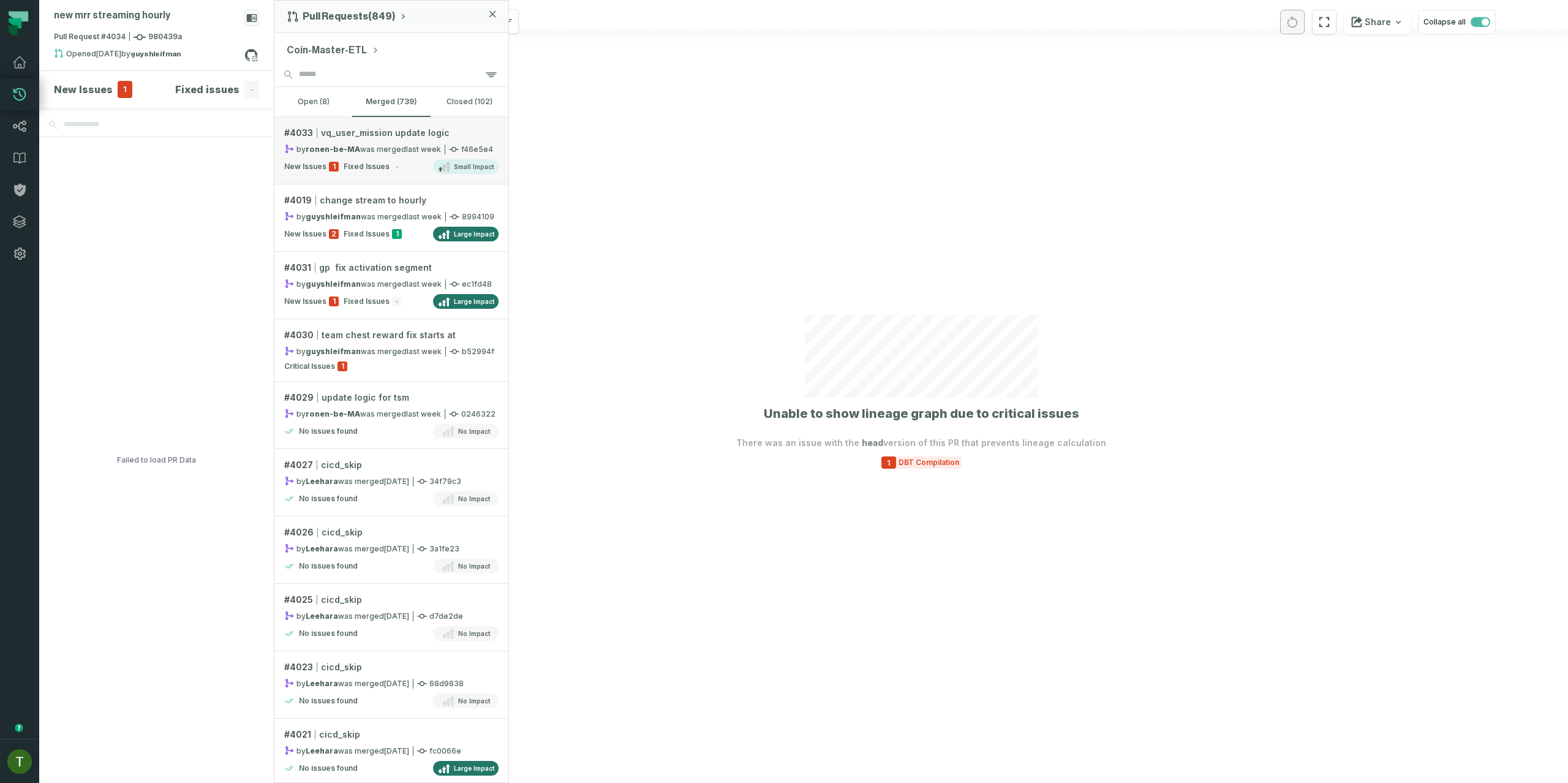
click at [379, 147] on div "by ronen-be-MA was merged [DATE] 8:36:35 PM" at bounding box center [363, 149] width 157 height 10
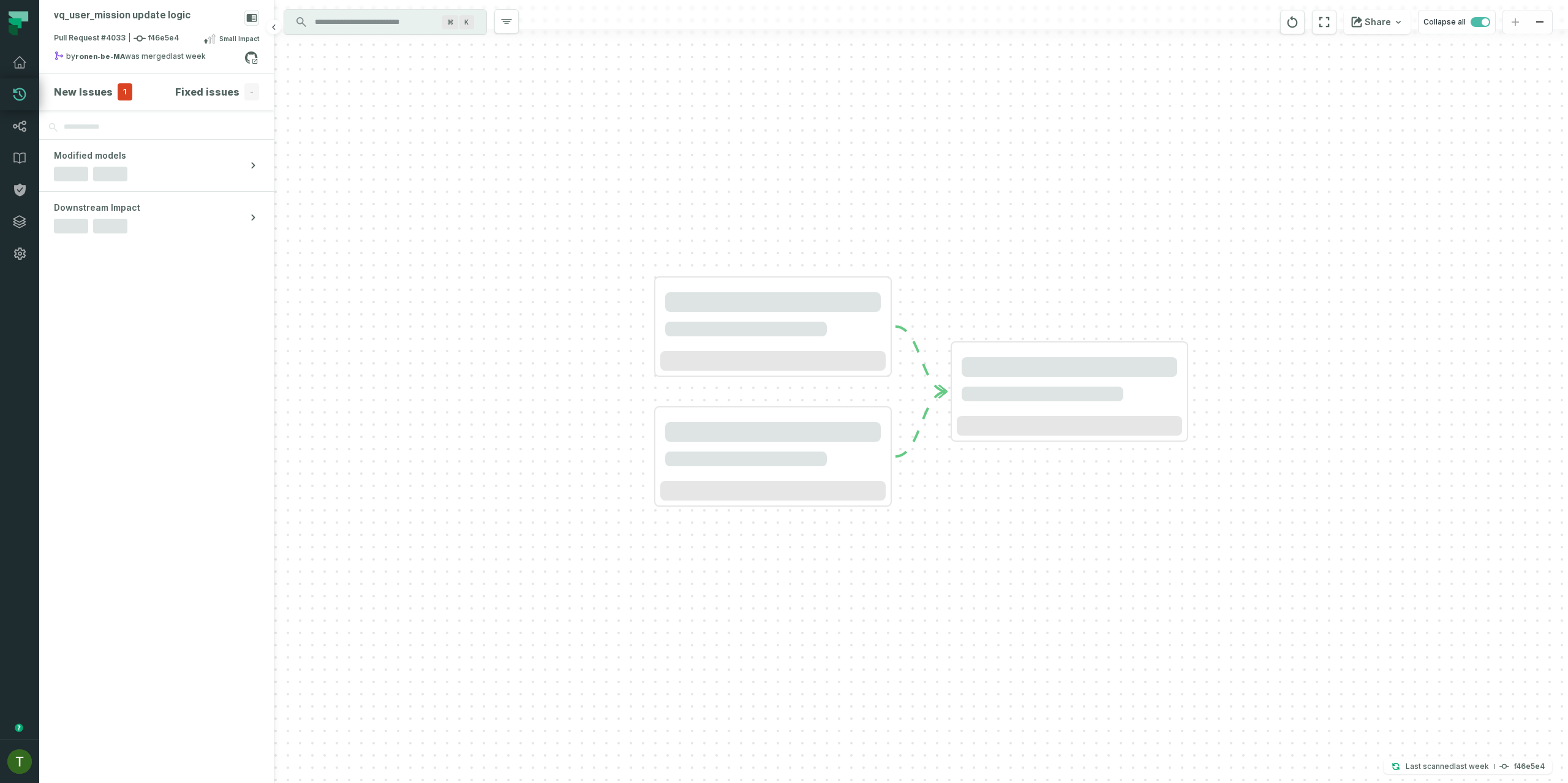
click at [94, 88] on h4 "New Issues" at bounding box center [83, 92] width 59 height 15
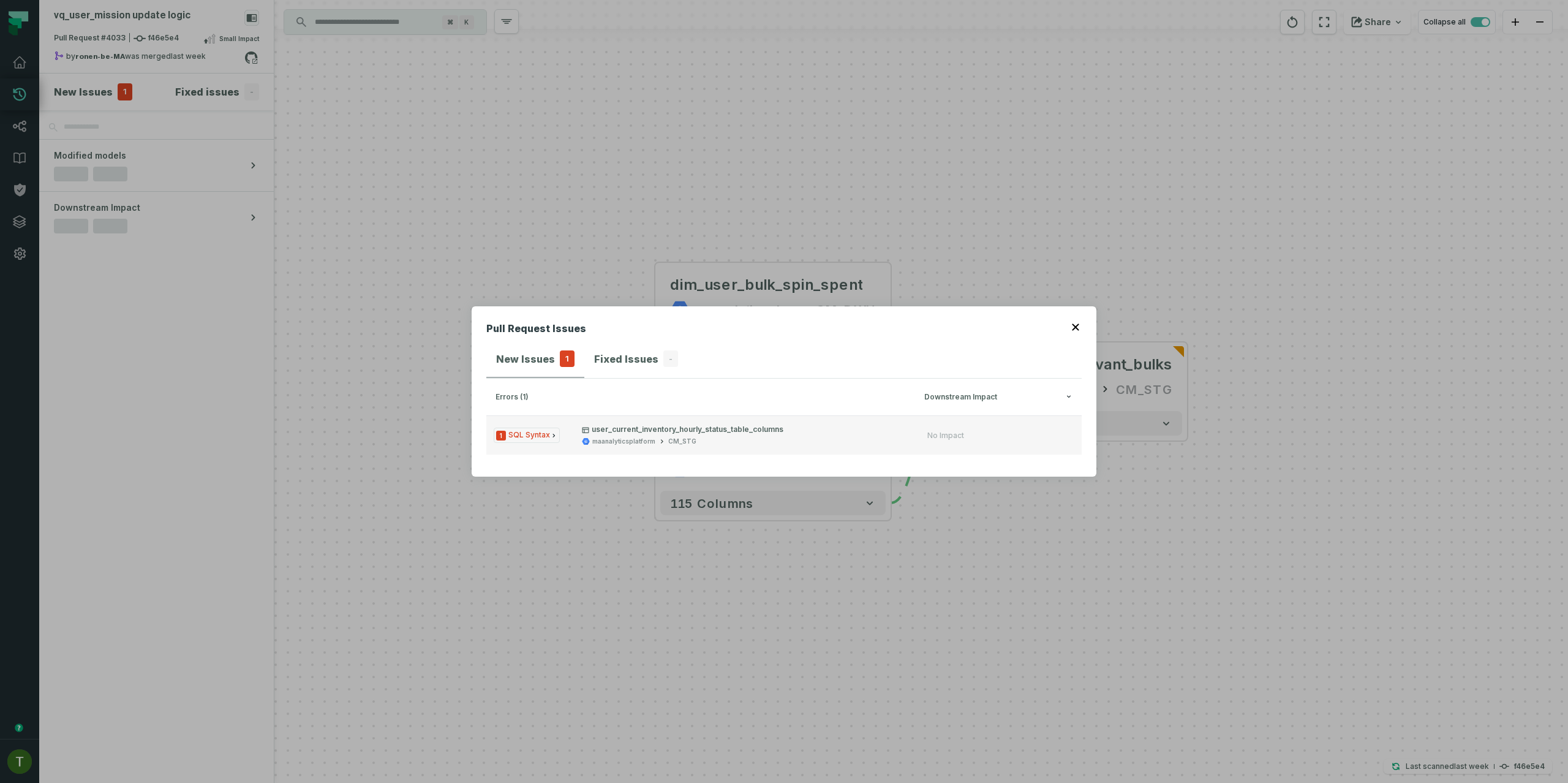
click at [670, 424] on button "1 SQL Syntax user_current_inventory_hourly_status_table_columns maanalyticsplat…" at bounding box center [784, 435] width 595 height 39
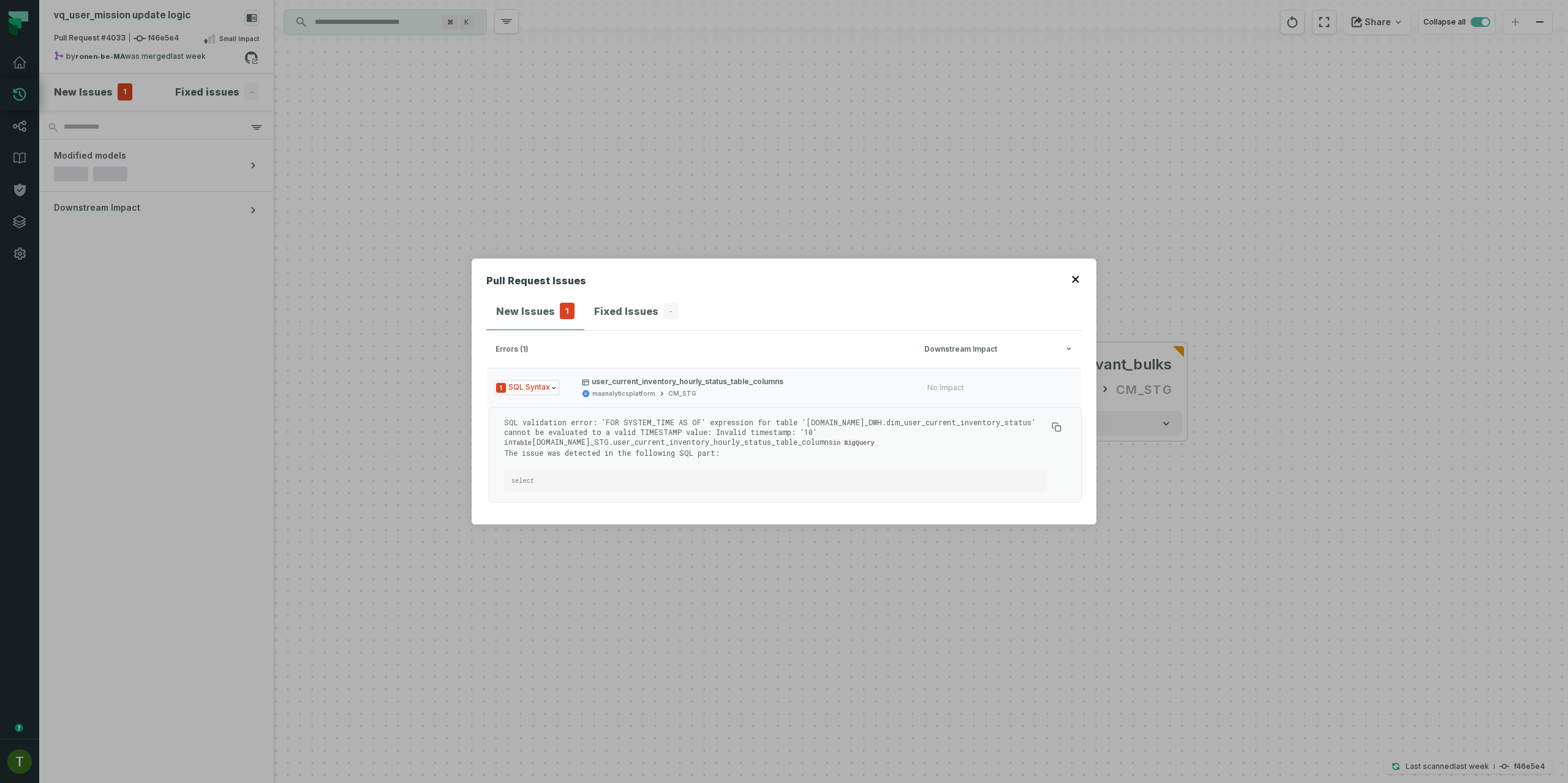
click at [629, 216] on div "Pull Request Issues New Issues 1 Fixed Issues - errors (1) Downstream Impact 1 …" at bounding box center [784, 392] width 1568 height 783
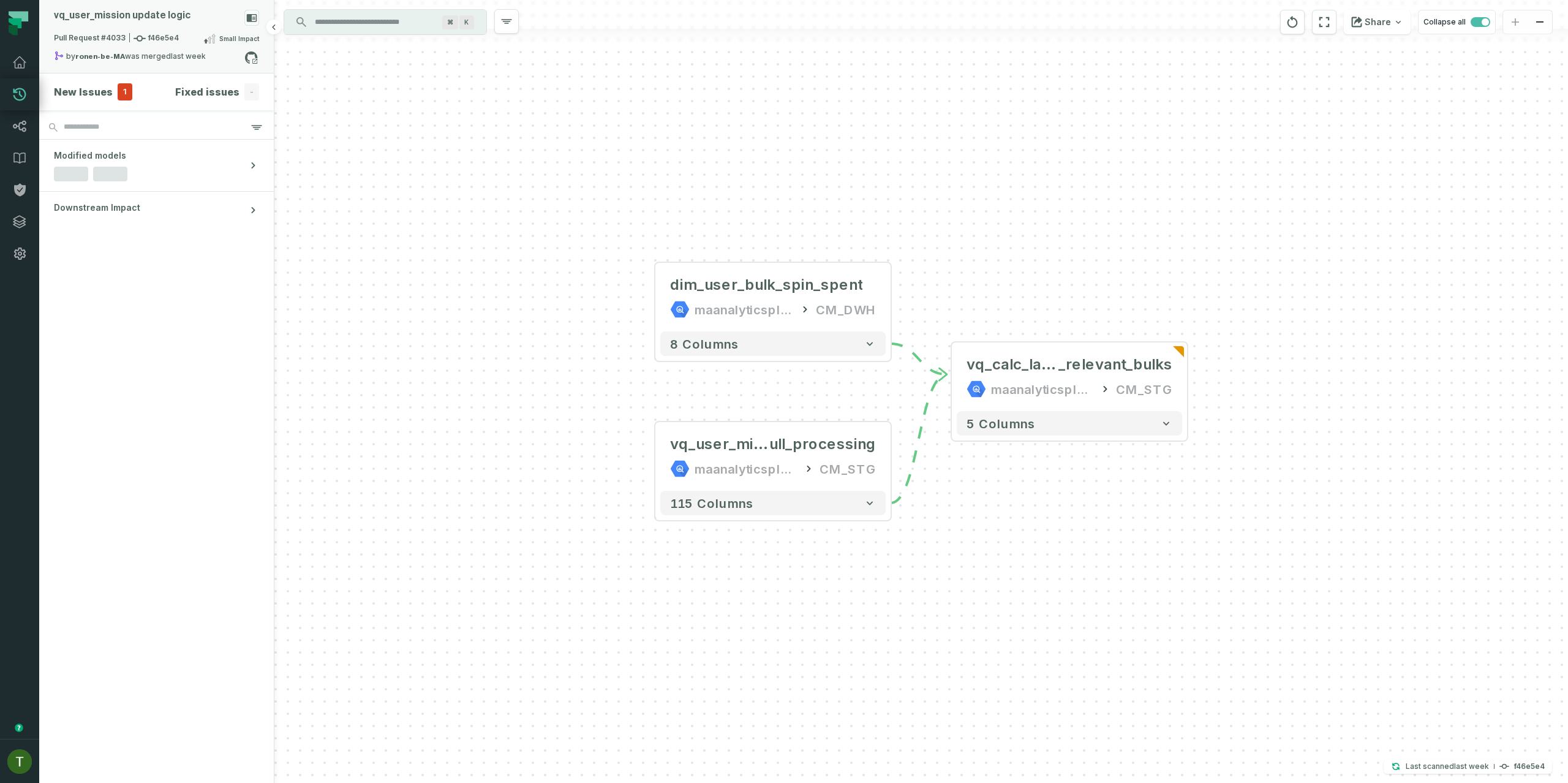
click at [197, 59] on relative-time "[DATE] 8:36:35 PM" at bounding box center [188, 56] width 35 height 9
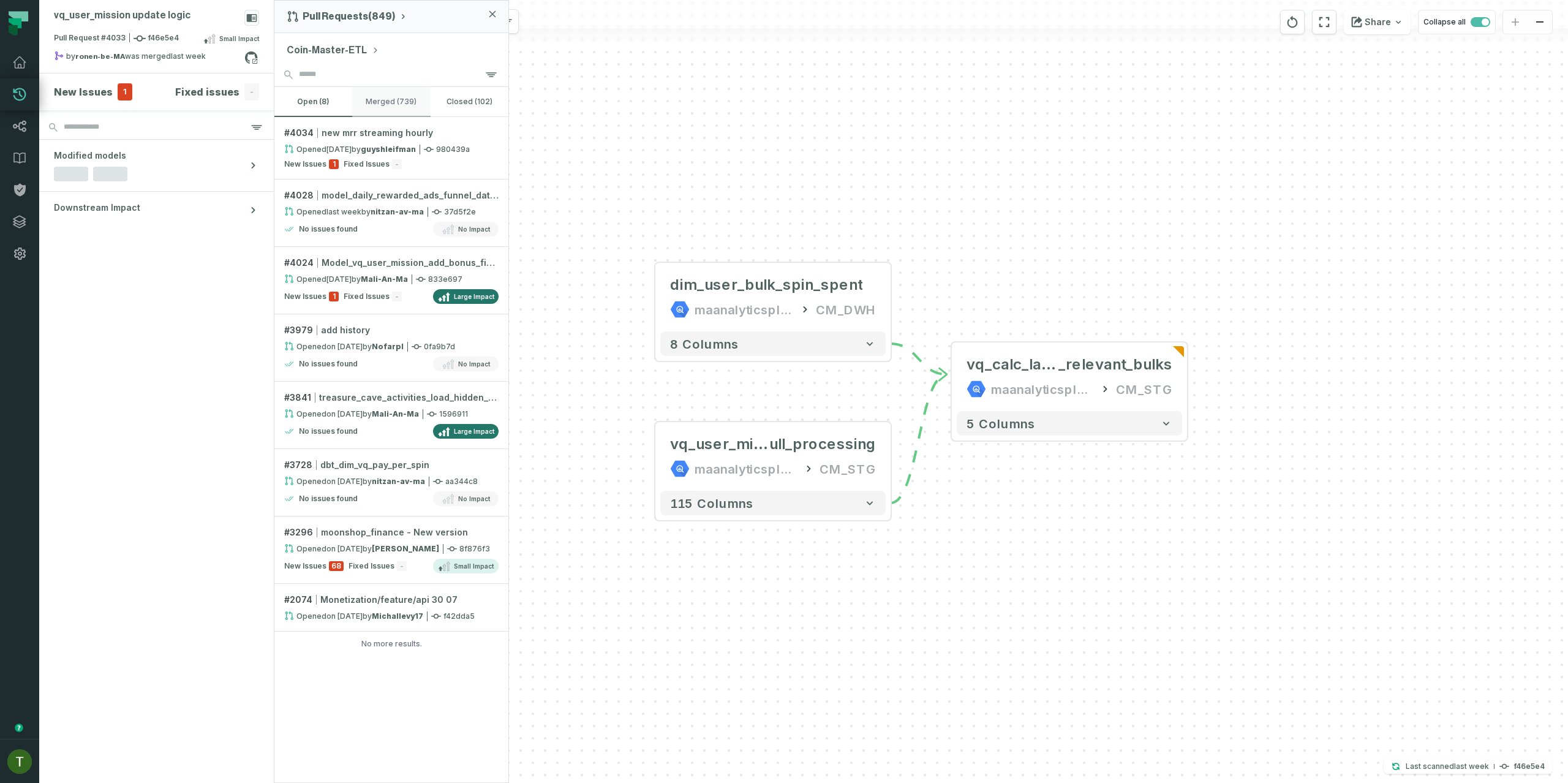
click at [375, 102] on button "merged (739)" at bounding box center [391, 102] width 78 height 30
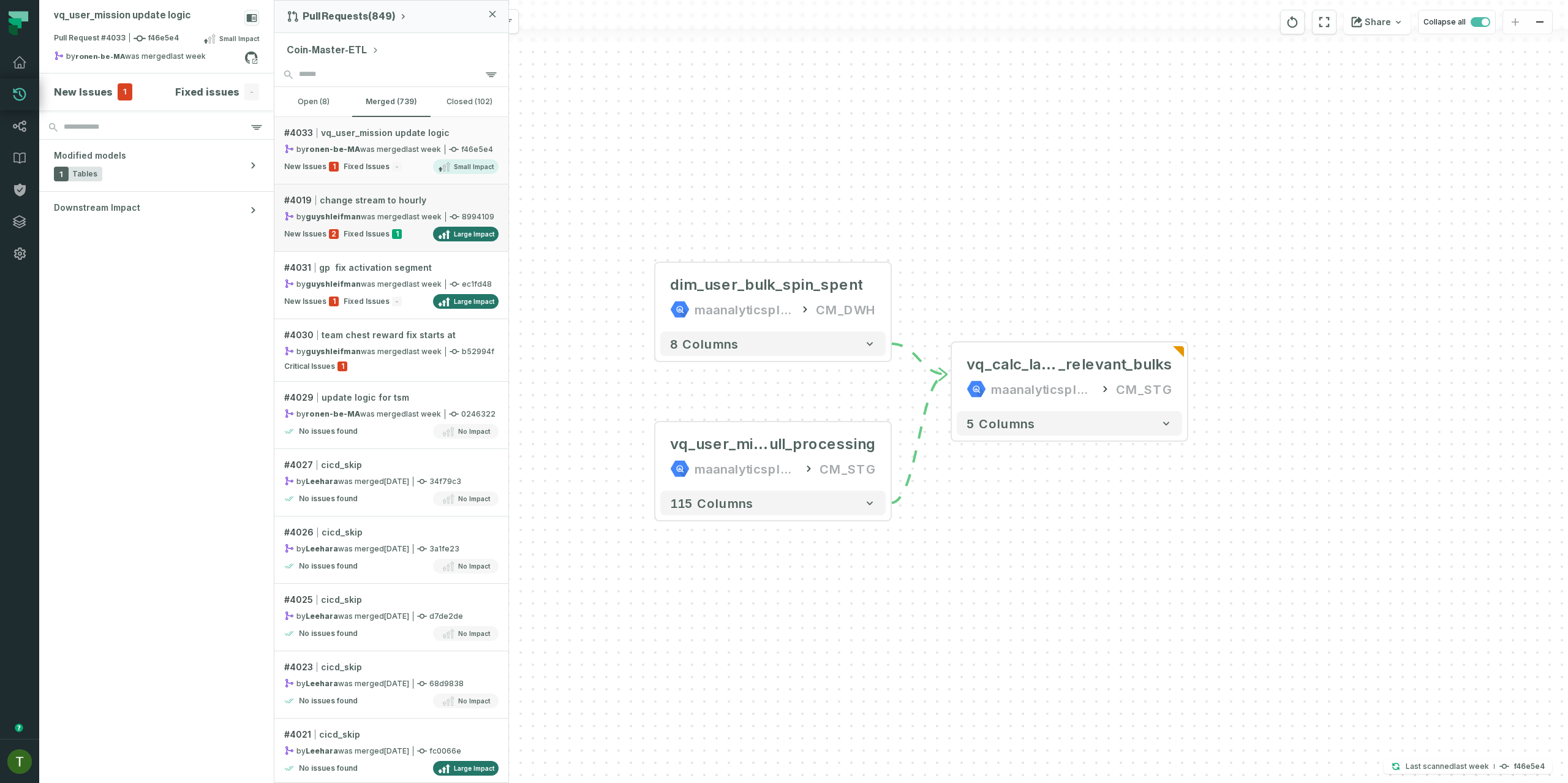
click at [405, 222] on link "# 4019 change stream to hourly by guyshleifman was merged [DATE] 10:25:49 AM 89…" at bounding box center [391, 218] width 234 height 67
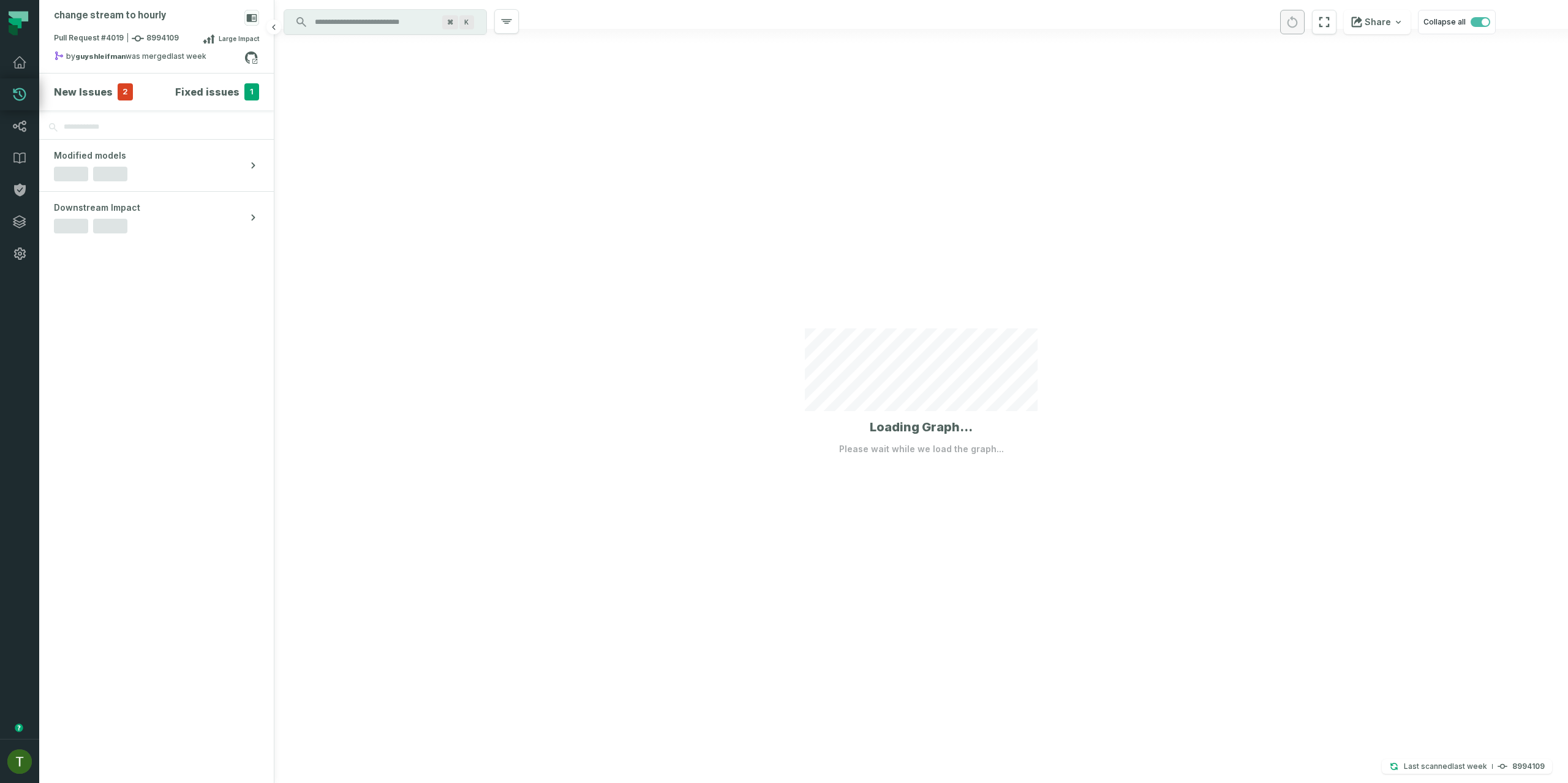
click at [121, 92] on span "2" at bounding box center [125, 91] width 16 height 18
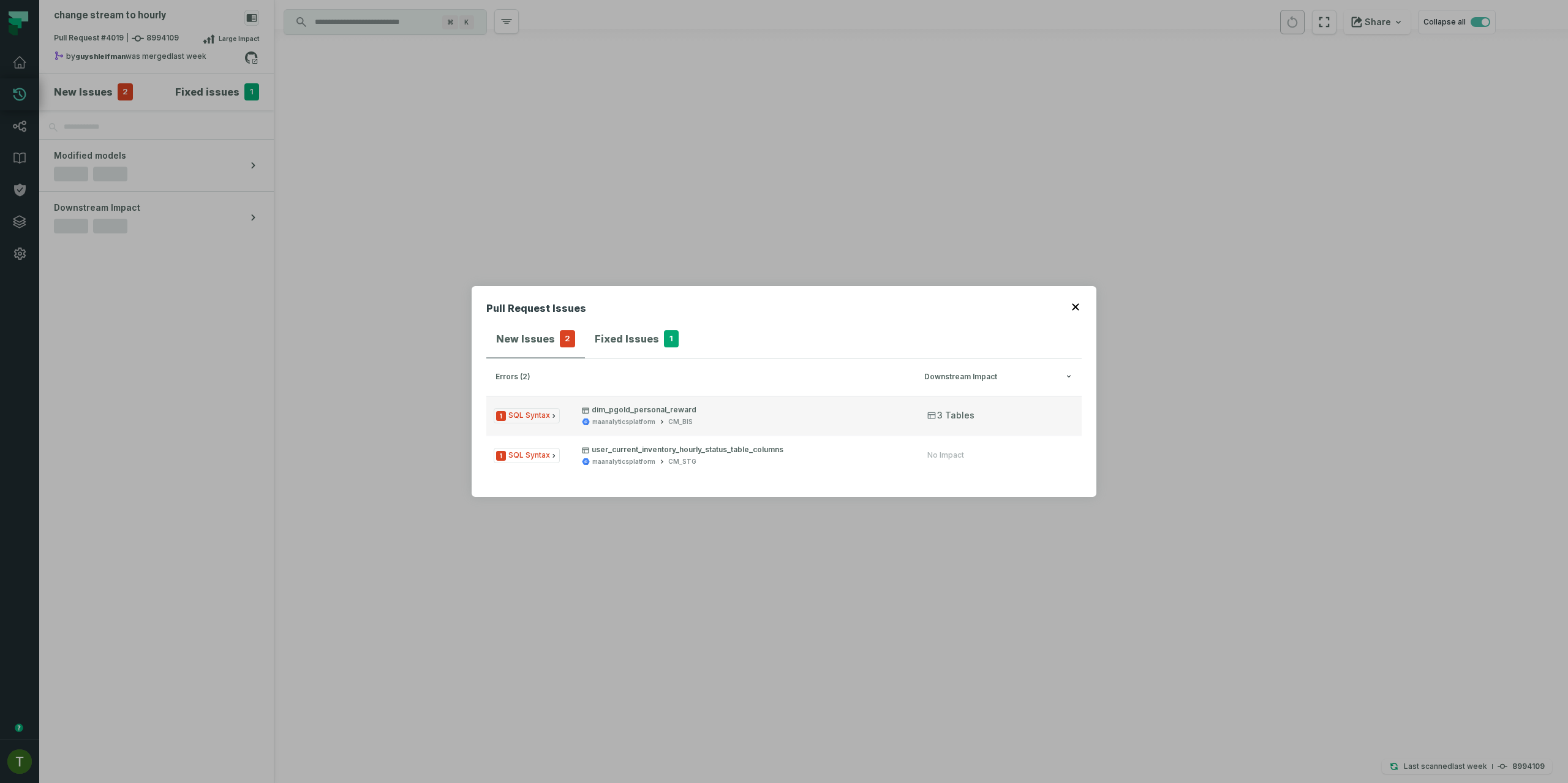
click at [693, 412] on p "dim_pgold_personal_reward" at bounding box center [744, 410] width 324 height 10
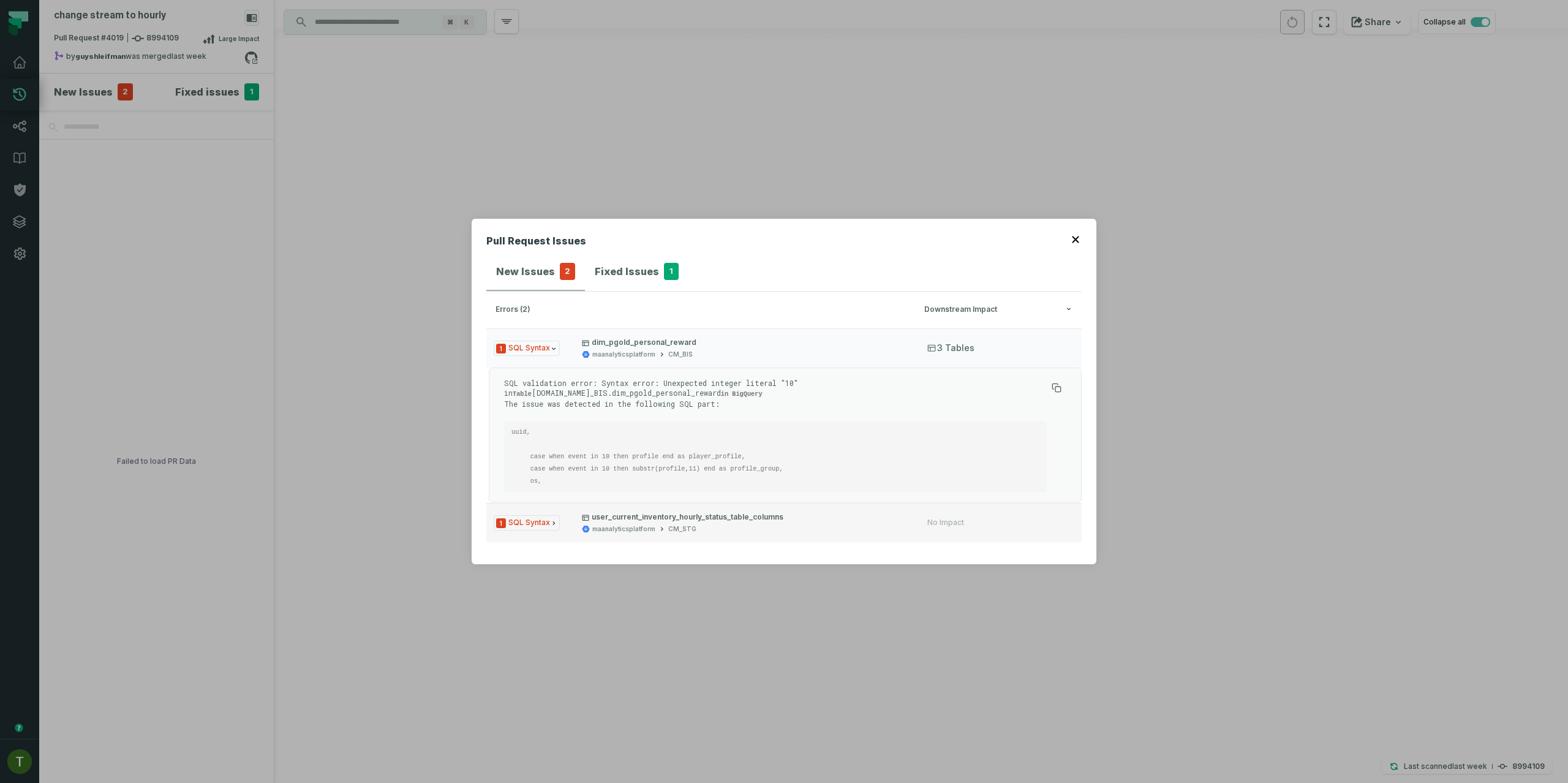
click at [706, 523] on span "user_current_inventory_hourly_status_table_columns maanalyticsplatform CM_STG" at bounding box center [744, 523] width 324 height 21
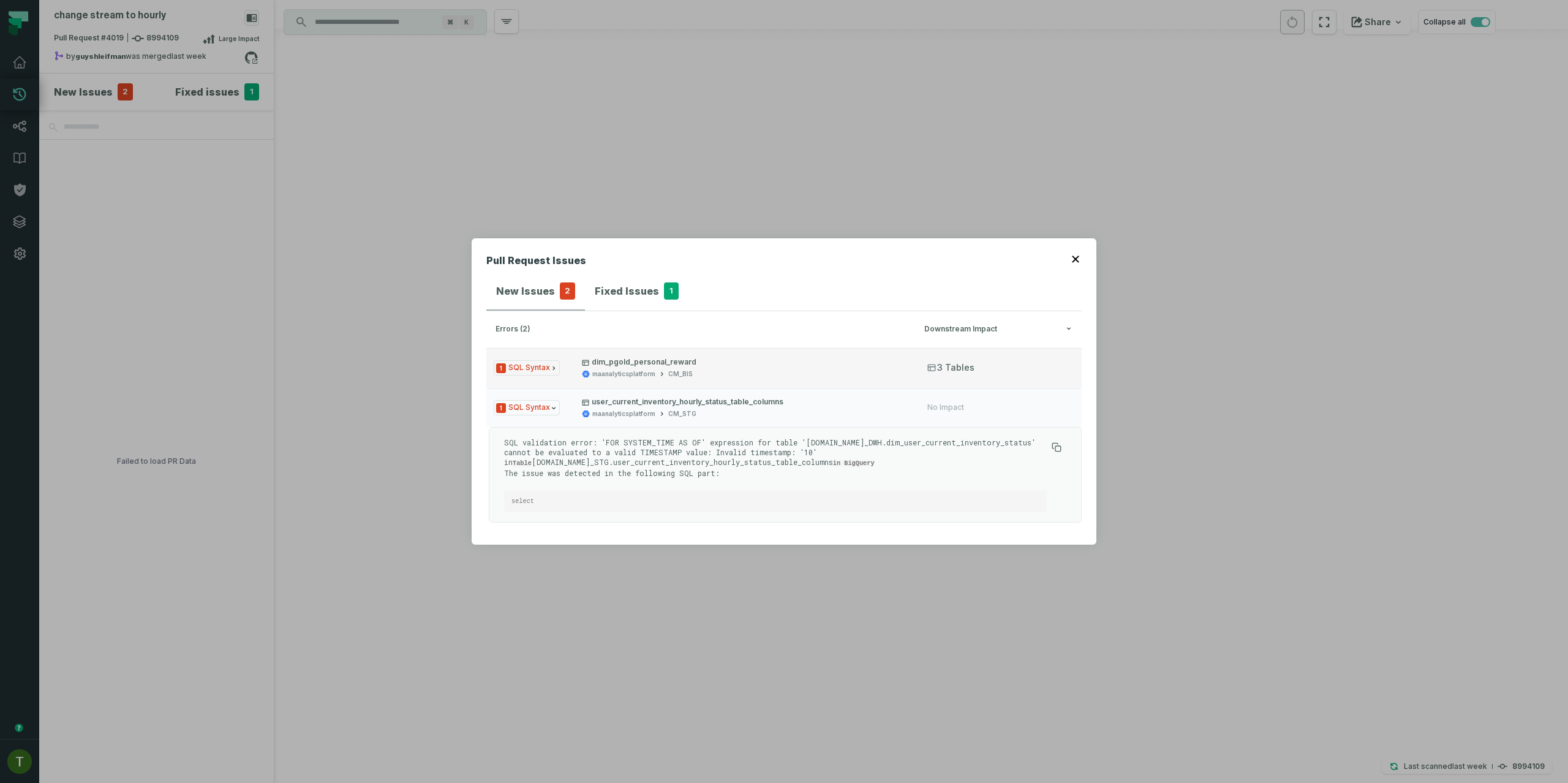
click at [736, 357] on p "dim_pgold_personal_reward" at bounding box center [744, 362] width 324 height 10
